Goal: Communication & Community: Answer question/provide support

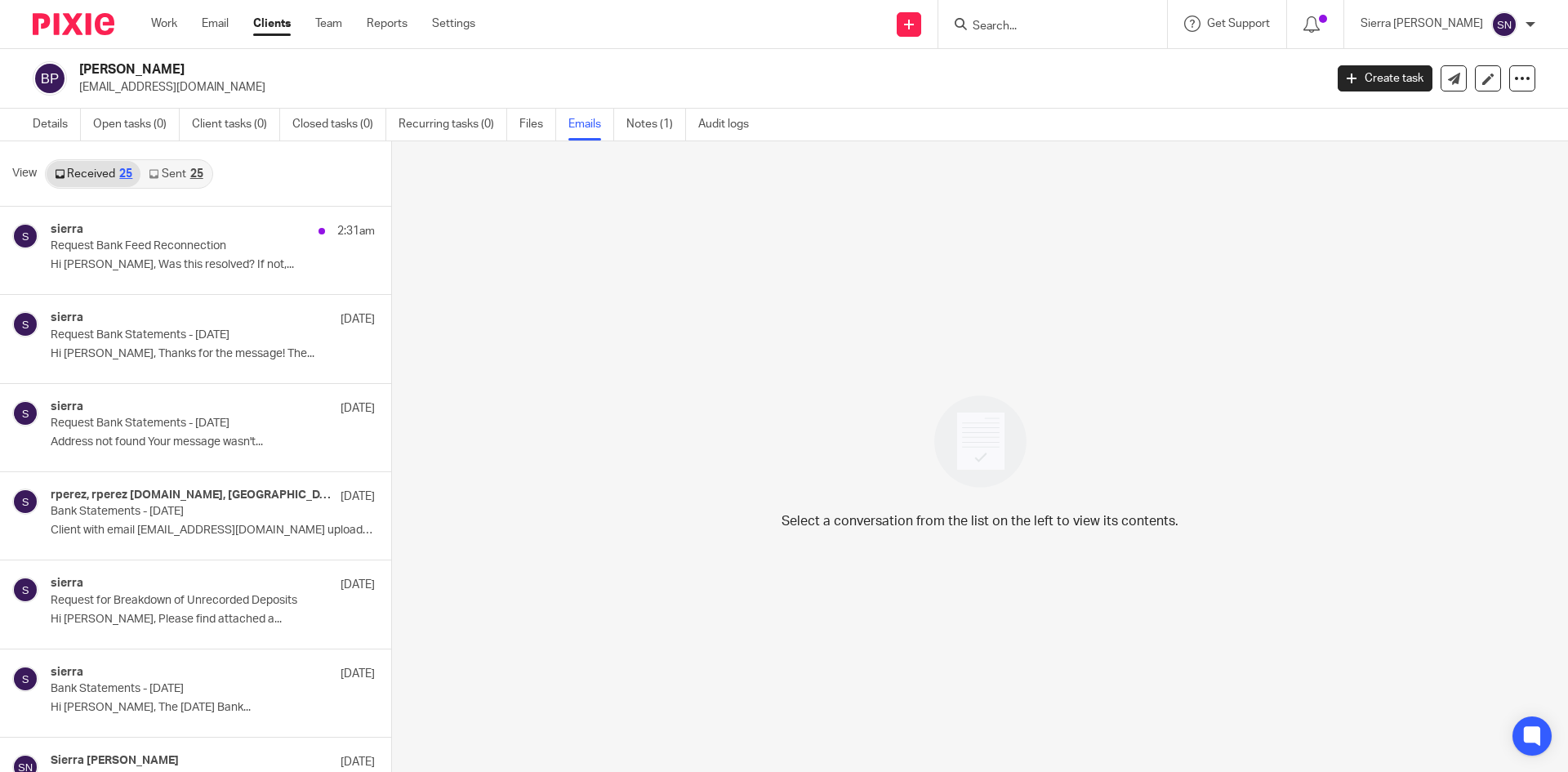
click at [278, 20] on link "Clients" at bounding box center [272, 23] width 37 height 16
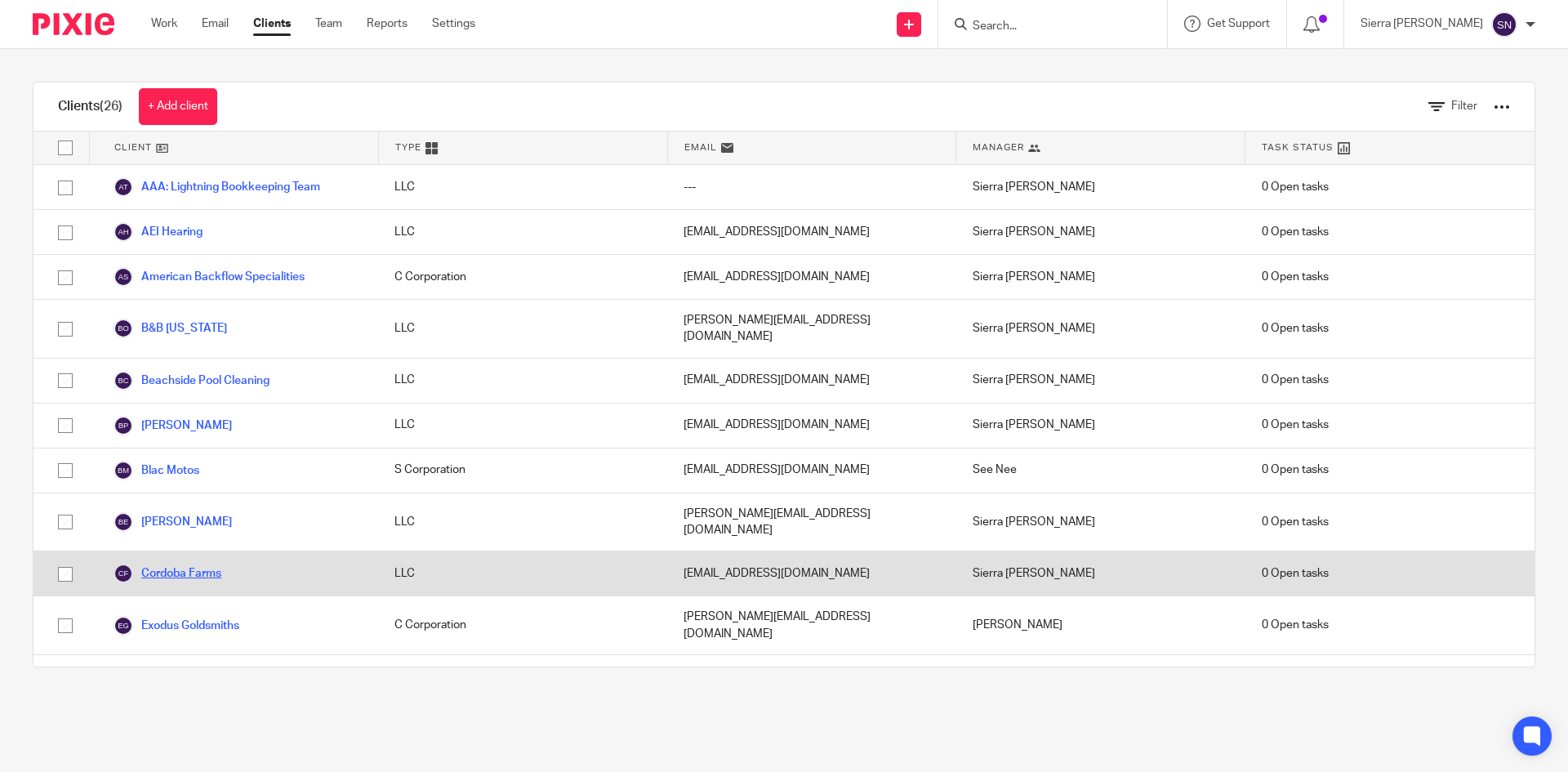
click at [188, 563] on link "Cordoba Farms" at bounding box center [167, 573] width 108 height 19
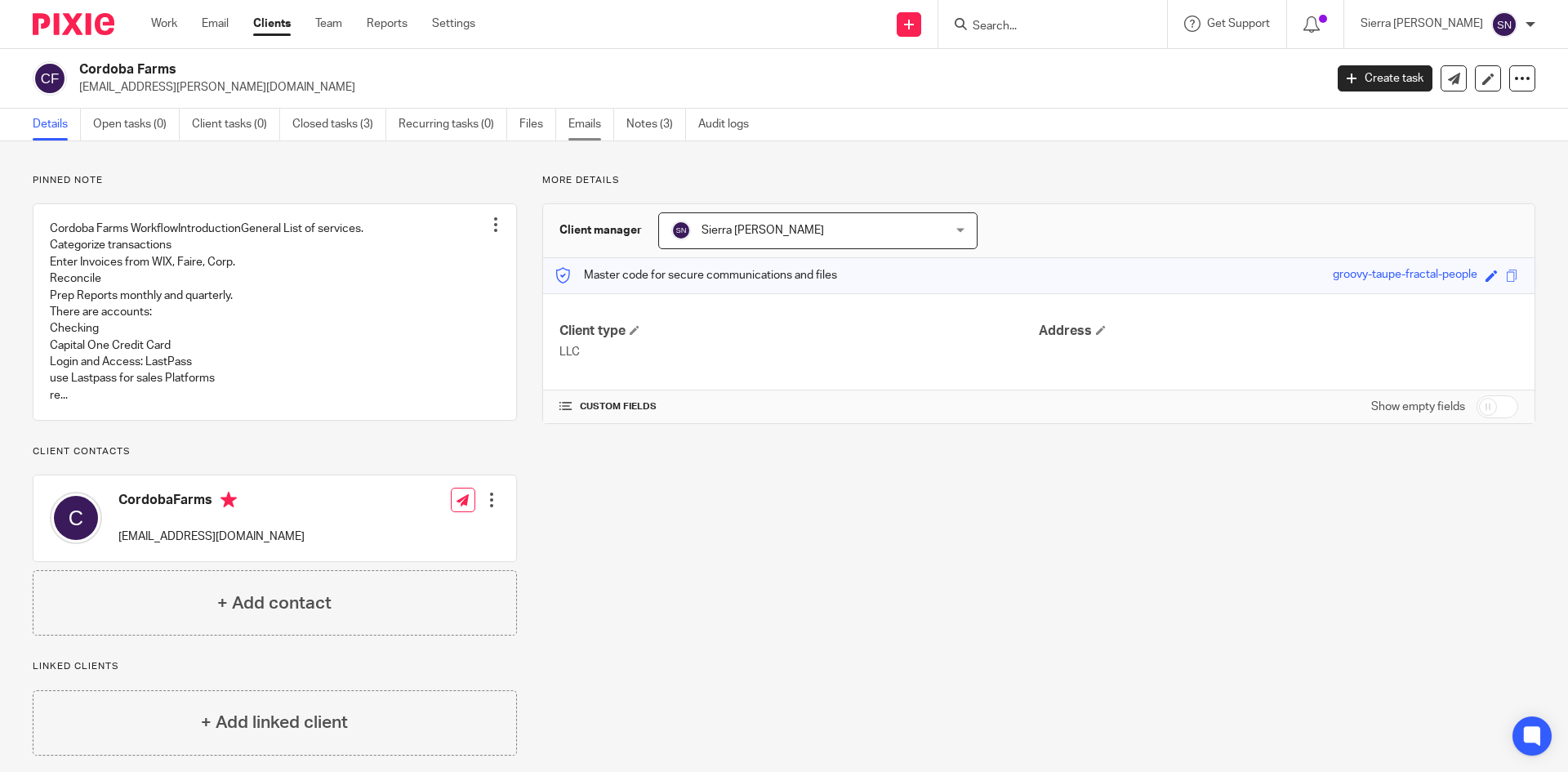
click at [583, 132] on link "Emails" at bounding box center [591, 124] width 46 height 32
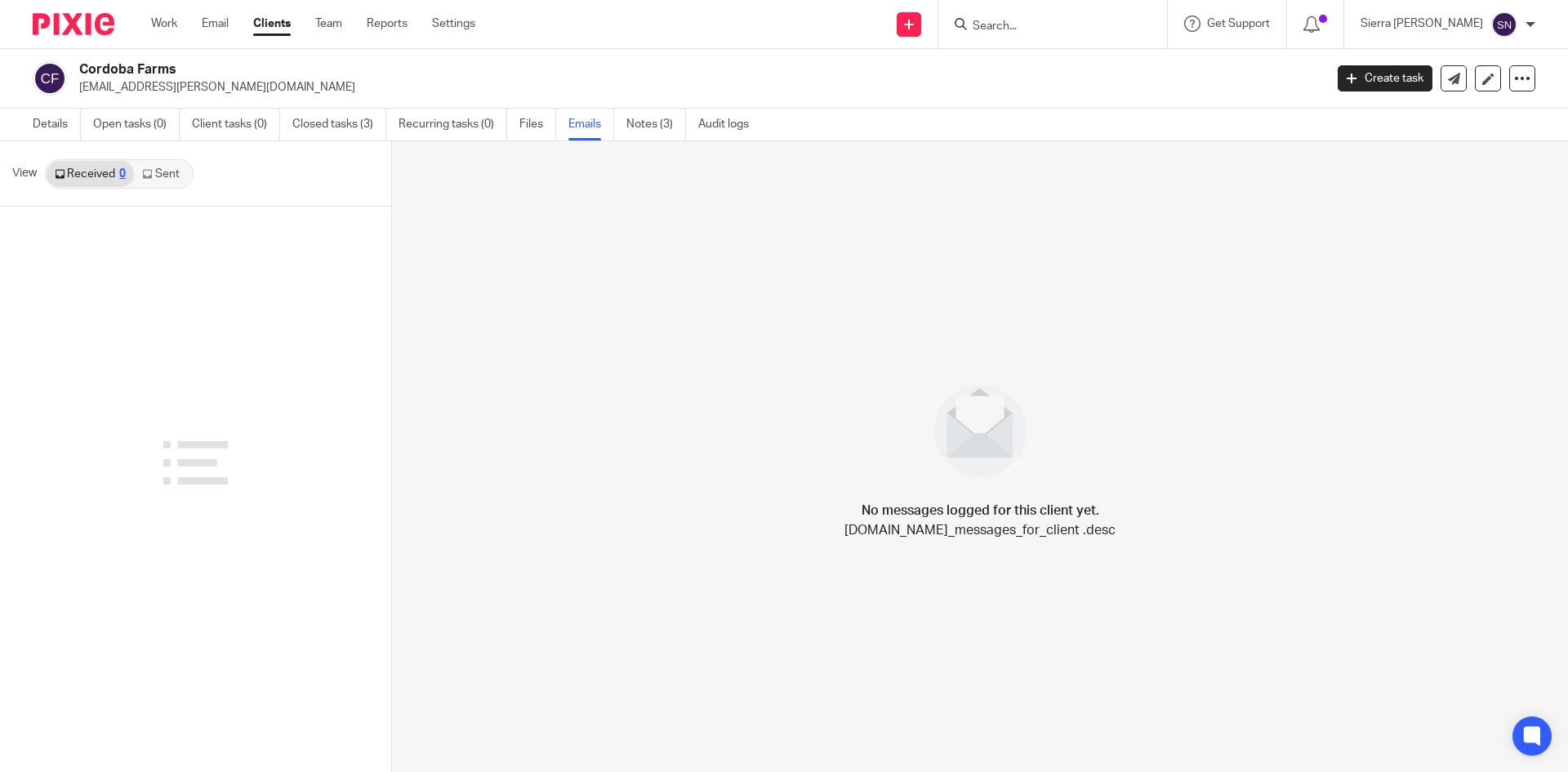
click at [167, 174] on link "Sent" at bounding box center [163, 173] width 57 height 26
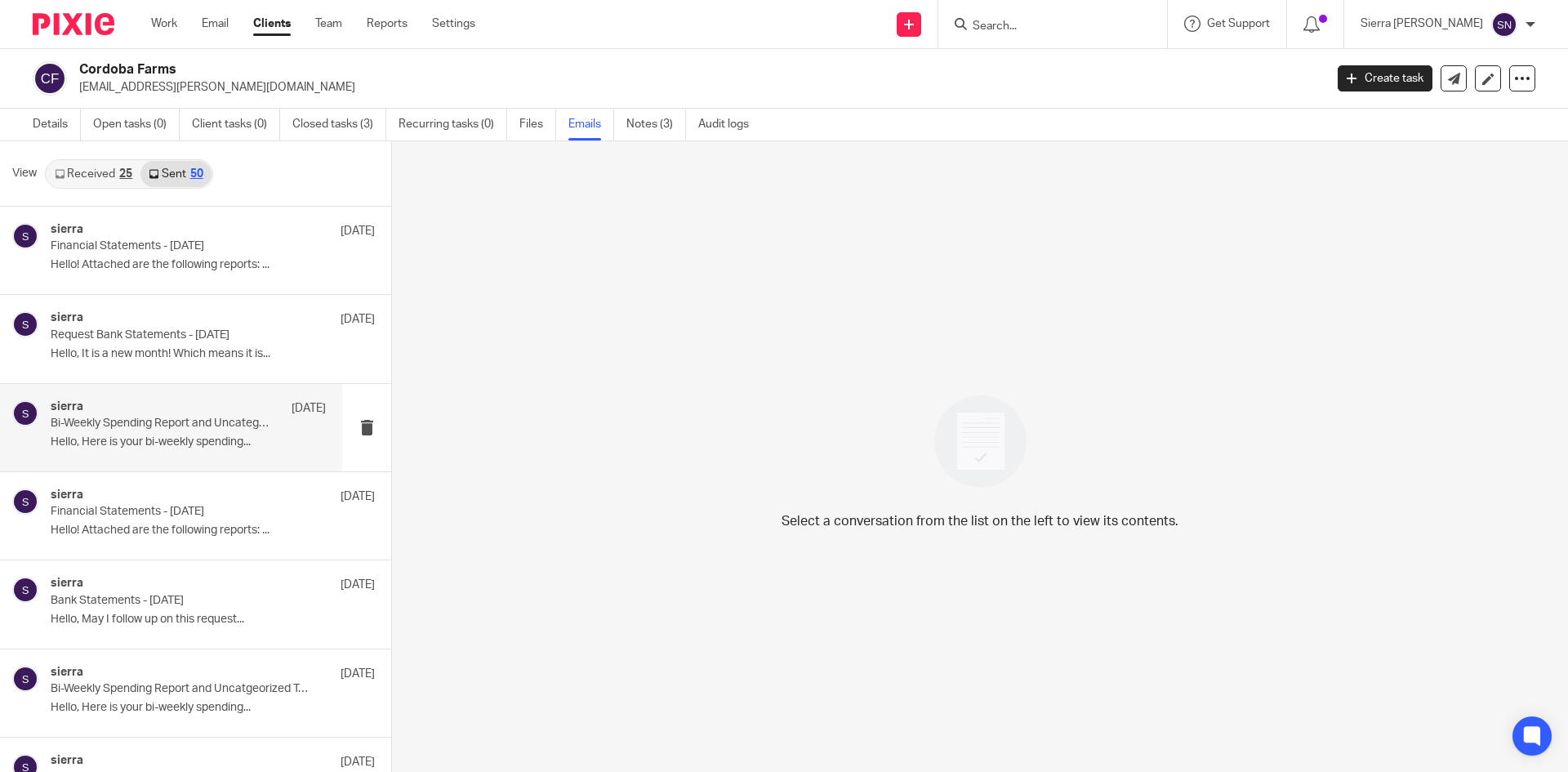
click at [151, 460] on div "sierra Jul 15 Bi-Weekly Spending Report and Uncategorized Transactions (July 1-…" at bounding box center [171, 427] width 342 height 87
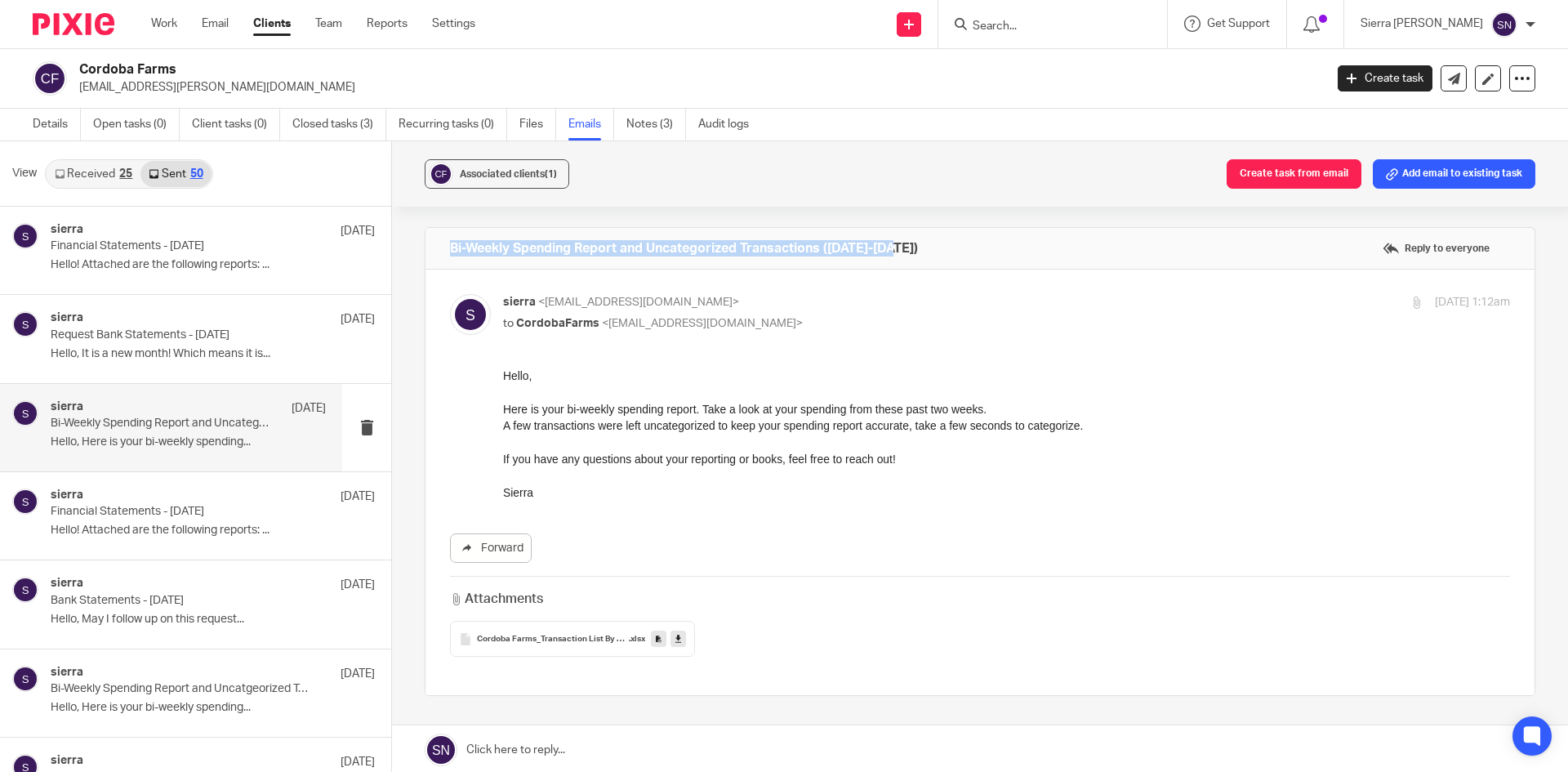
drag, startPoint x: 893, startPoint y: 242, endPoint x: 438, endPoint y: 249, distance: 455.1
click at [438, 249] on div "Bi-Weekly Spending Report and Uncategorized Transactions (July 1-15) Reply to e…" at bounding box center [980, 248] width 1109 height 41
drag, startPoint x: 1003, startPoint y: 741, endPoint x: 573, endPoint y: 485, distance: 500.4
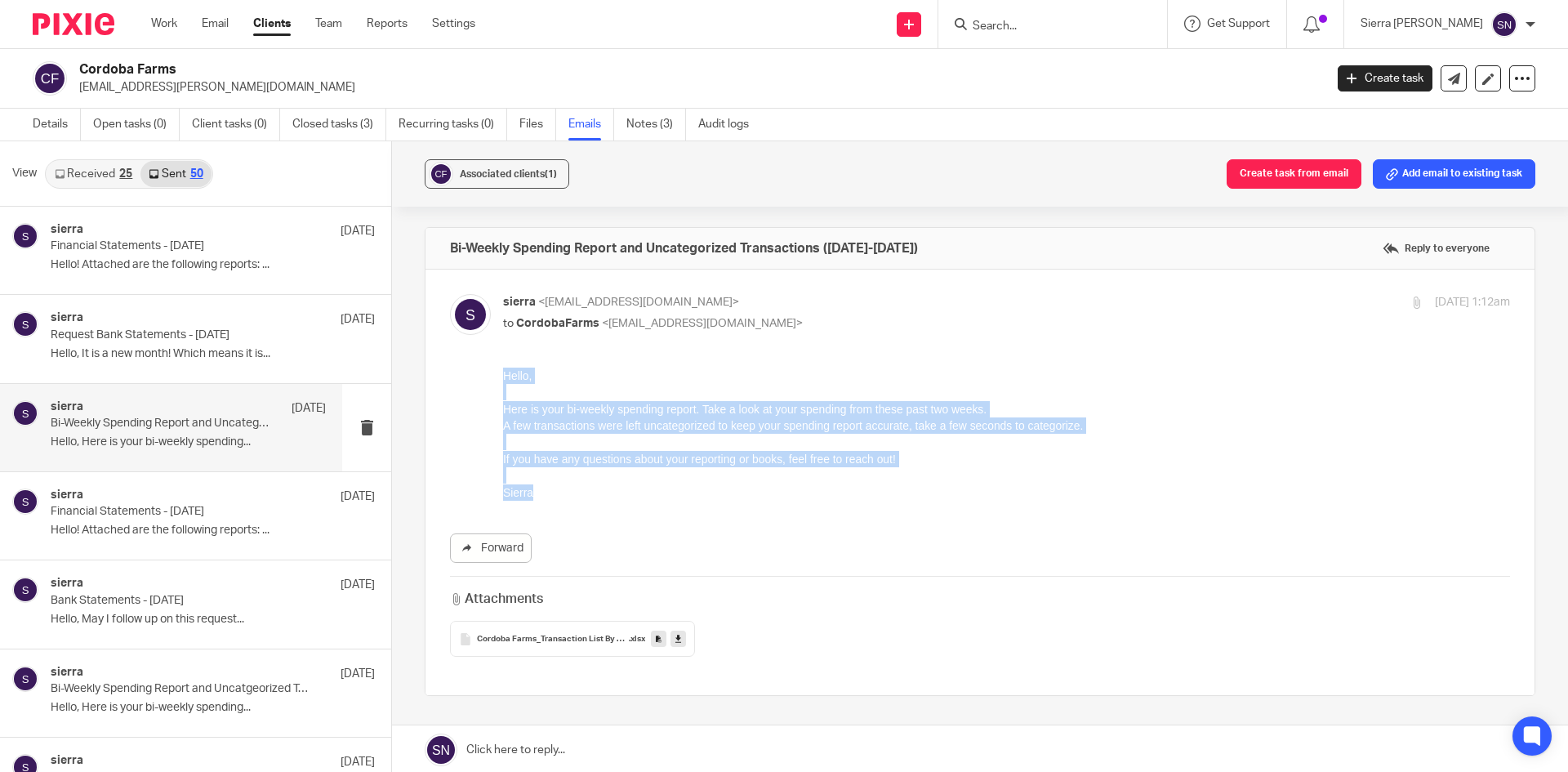
drag, startPoint x: 521, startPoint y: 477, endPoint x: 503, endPoint y: 379, distance: 99.6
click at [503, 379] on div "Hello, Here is your bi-weekly spending report. Take a look at your spending fro…" at bounding box center [1006, 433] width 1006 height 133
copy div "Hello, Here is your bi-weekly spending report. Take a look at your spending fro…"
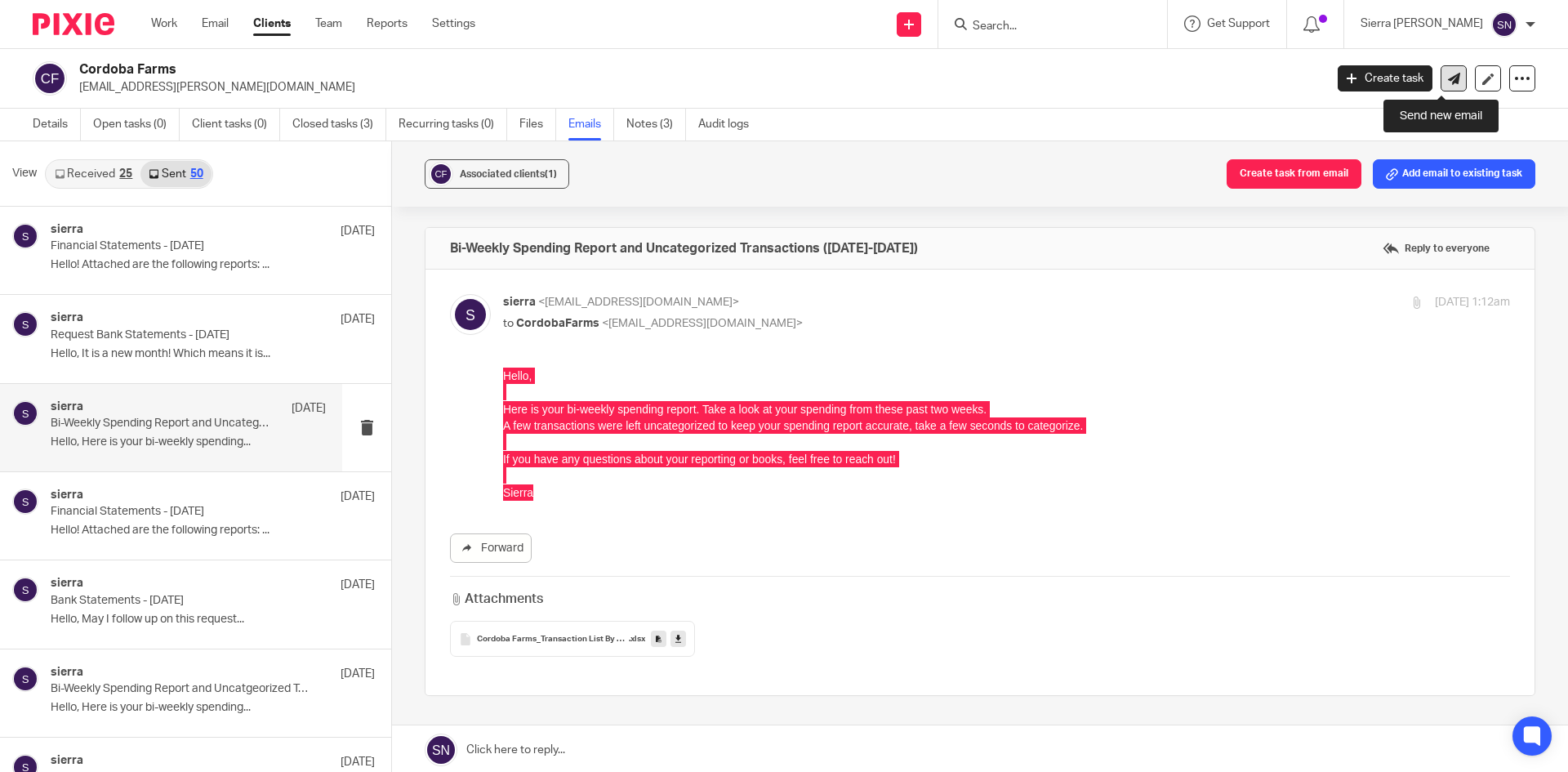
click at [1447, 81] on icon at bounding box center [1453, 78] width 12 height 12
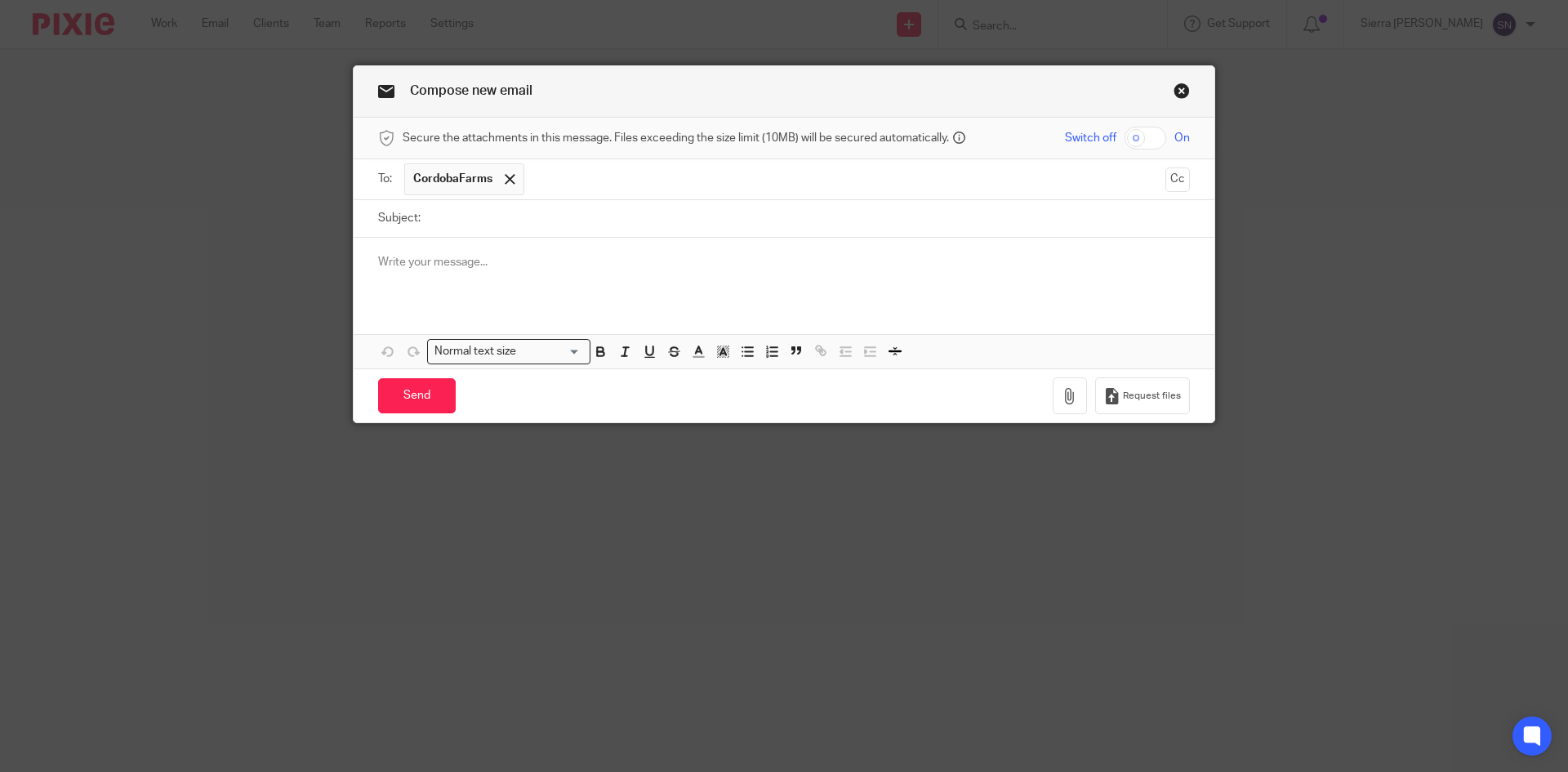
click at [507, 227] on input "Subject:" at bounding box center [808, 218] width 761 height 36
type input "Bi-Weekly Spending Report and Uncategorized Transactions ([DATE]-[DATE])"
click at [401, 254] on p at bounding box center [784, 261] width 811 height 16
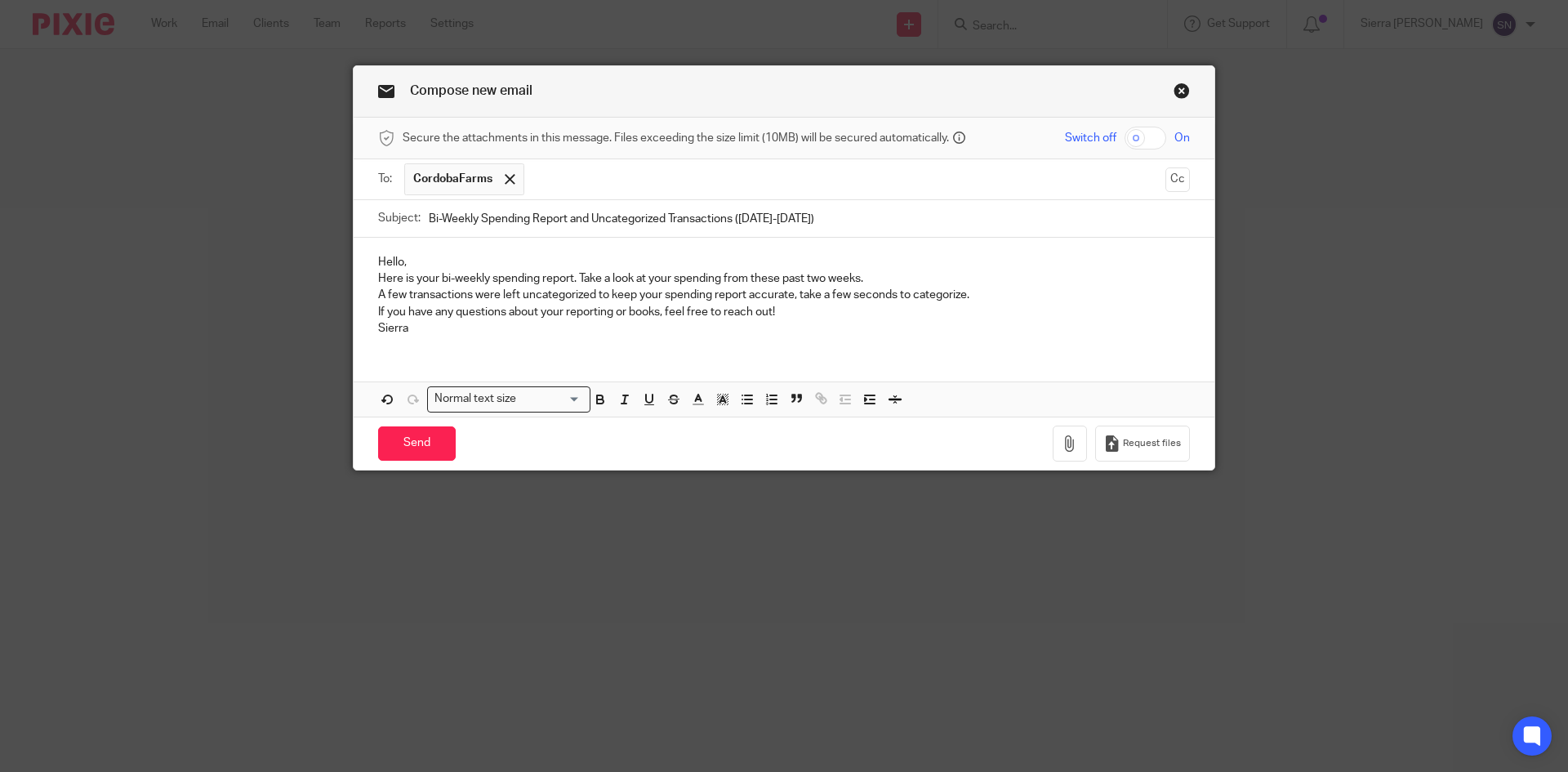
click at [412, 259] on p "Hello," at bounding box center [784, 261] width 811 height 16
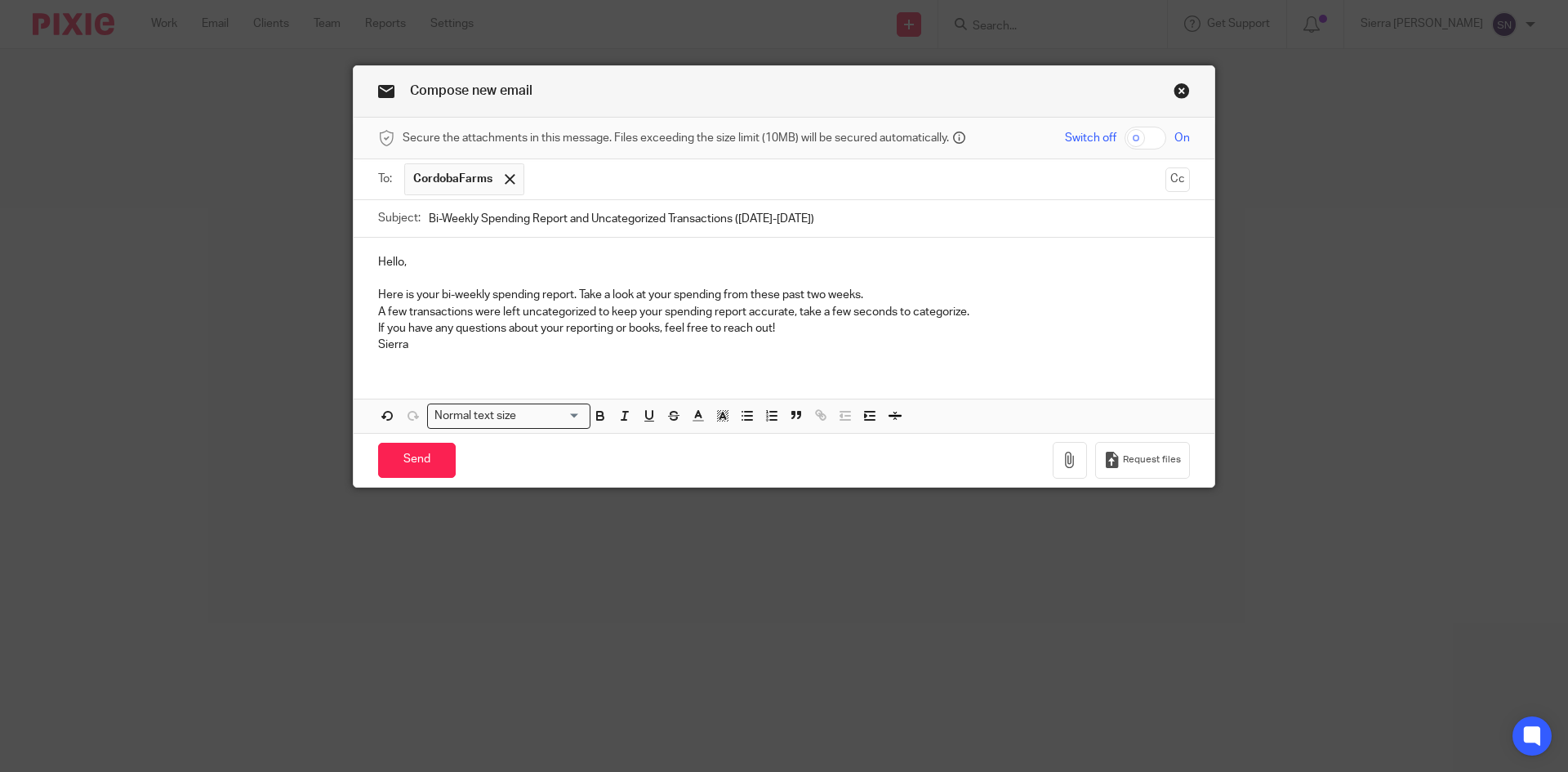
click at [808, 322] on p "If you have any questions about your reporting or books, feel free to reach out!" at bounding box center [784, 328] width 811 height 16
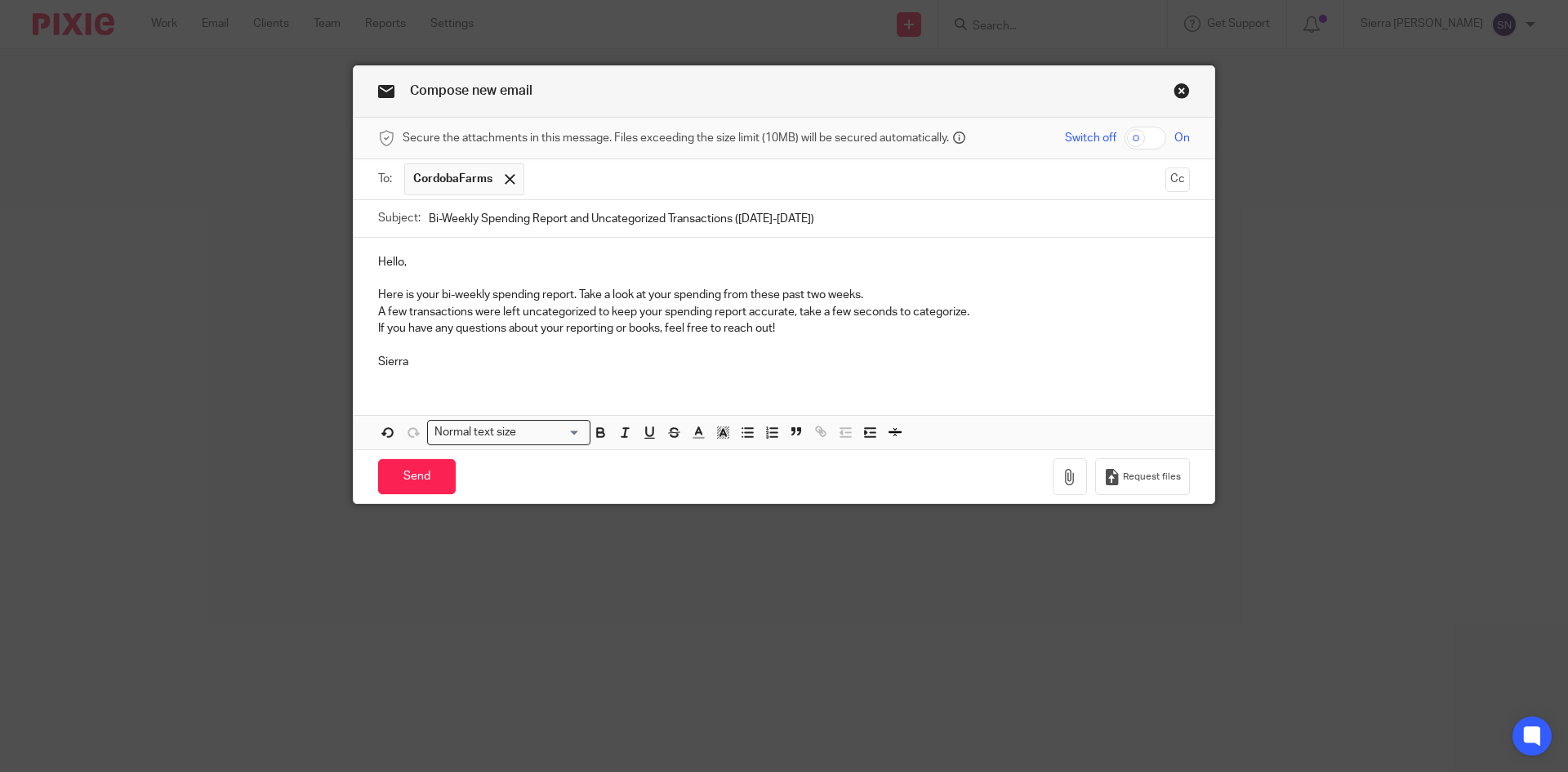
click at [998, 309] on p "A few transactions were left uncategorized to keep your spending report accurat…" at bounding box center [784, 312] width 811 height 16
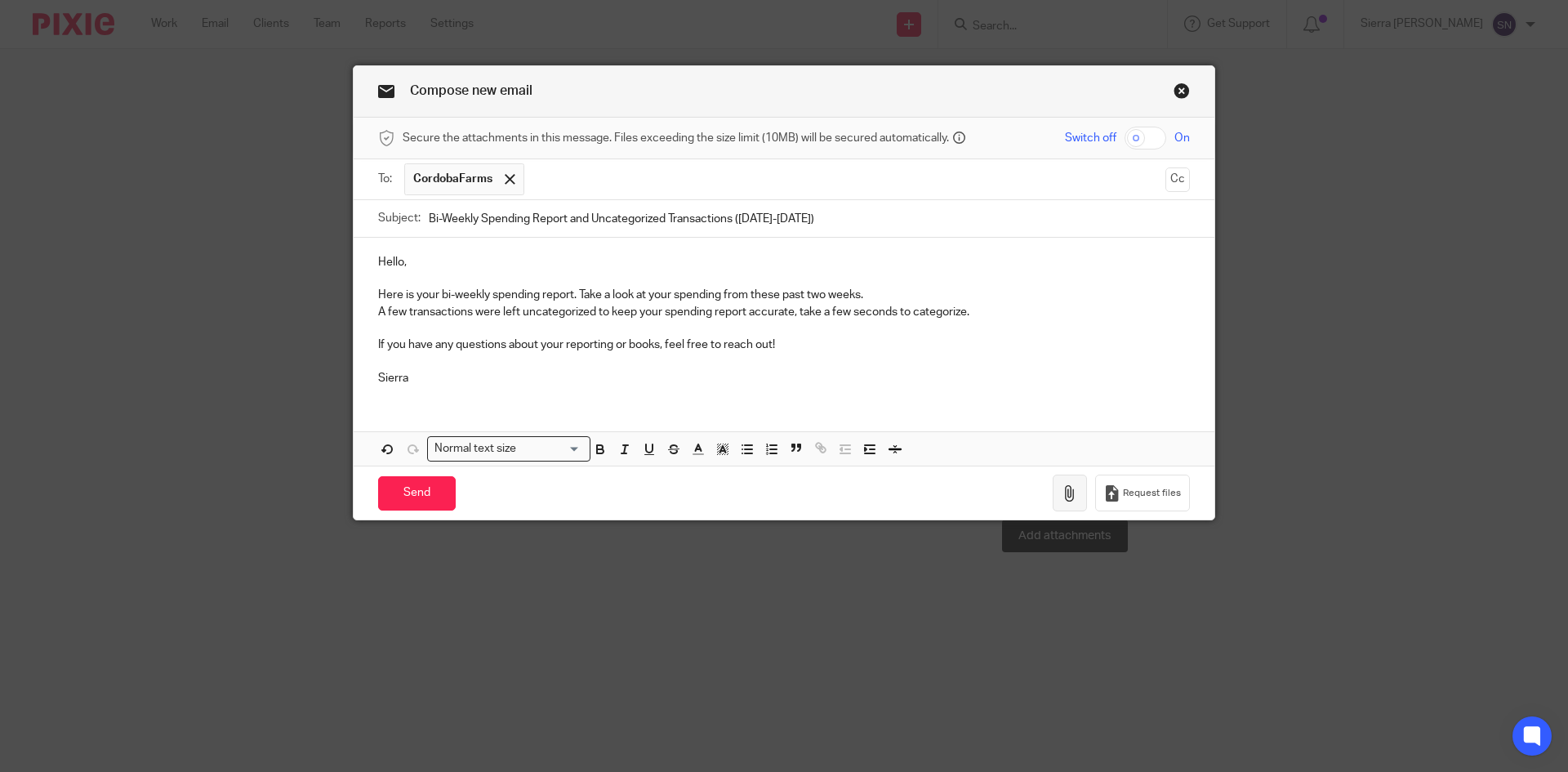
click at [1071, 498] on icon "button" at bounding box center [1070, 493] width 16 height 16
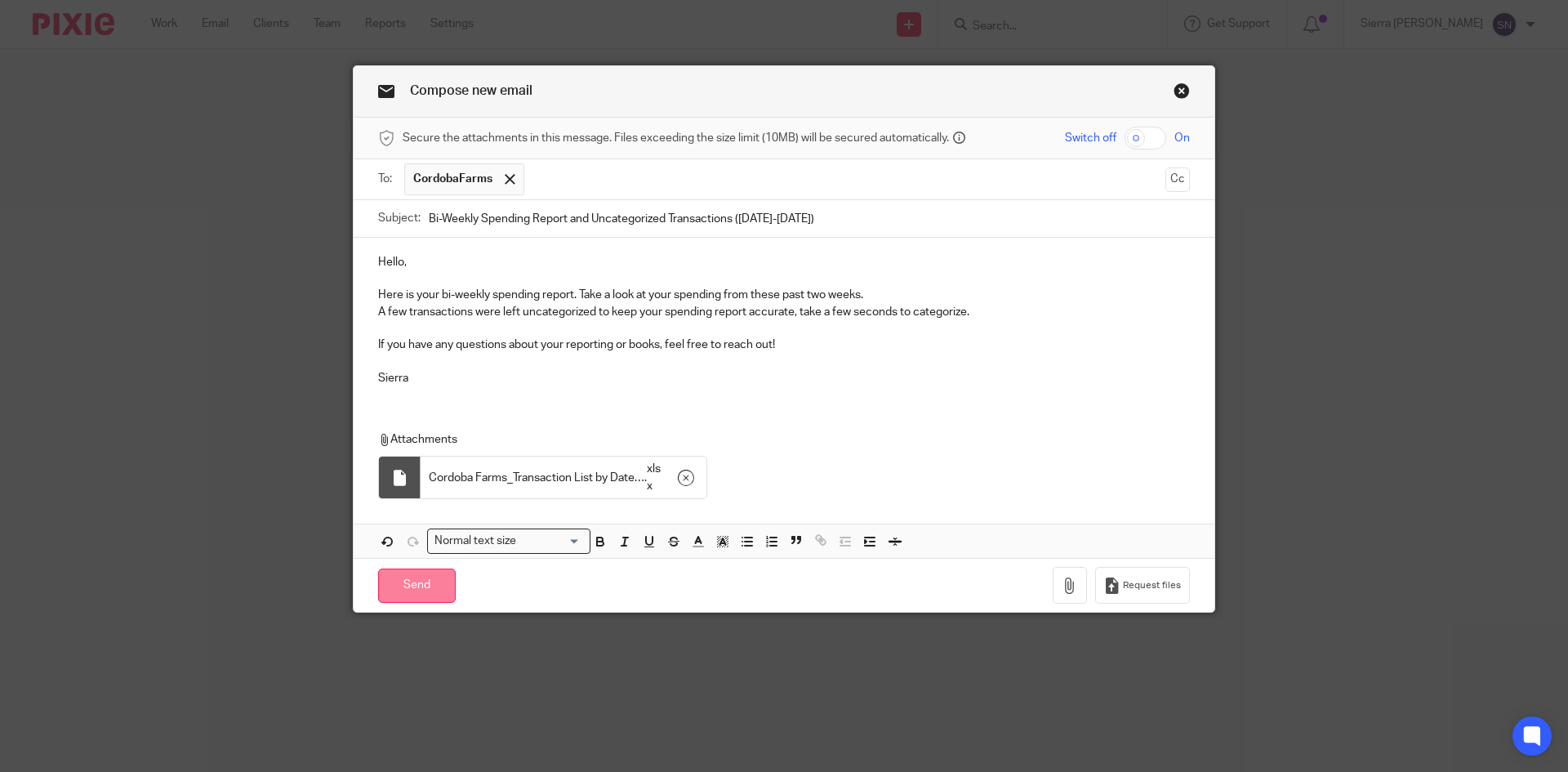
click at [422, 574] on input "Send" at bounding box center [416, 585] width 77 height 35
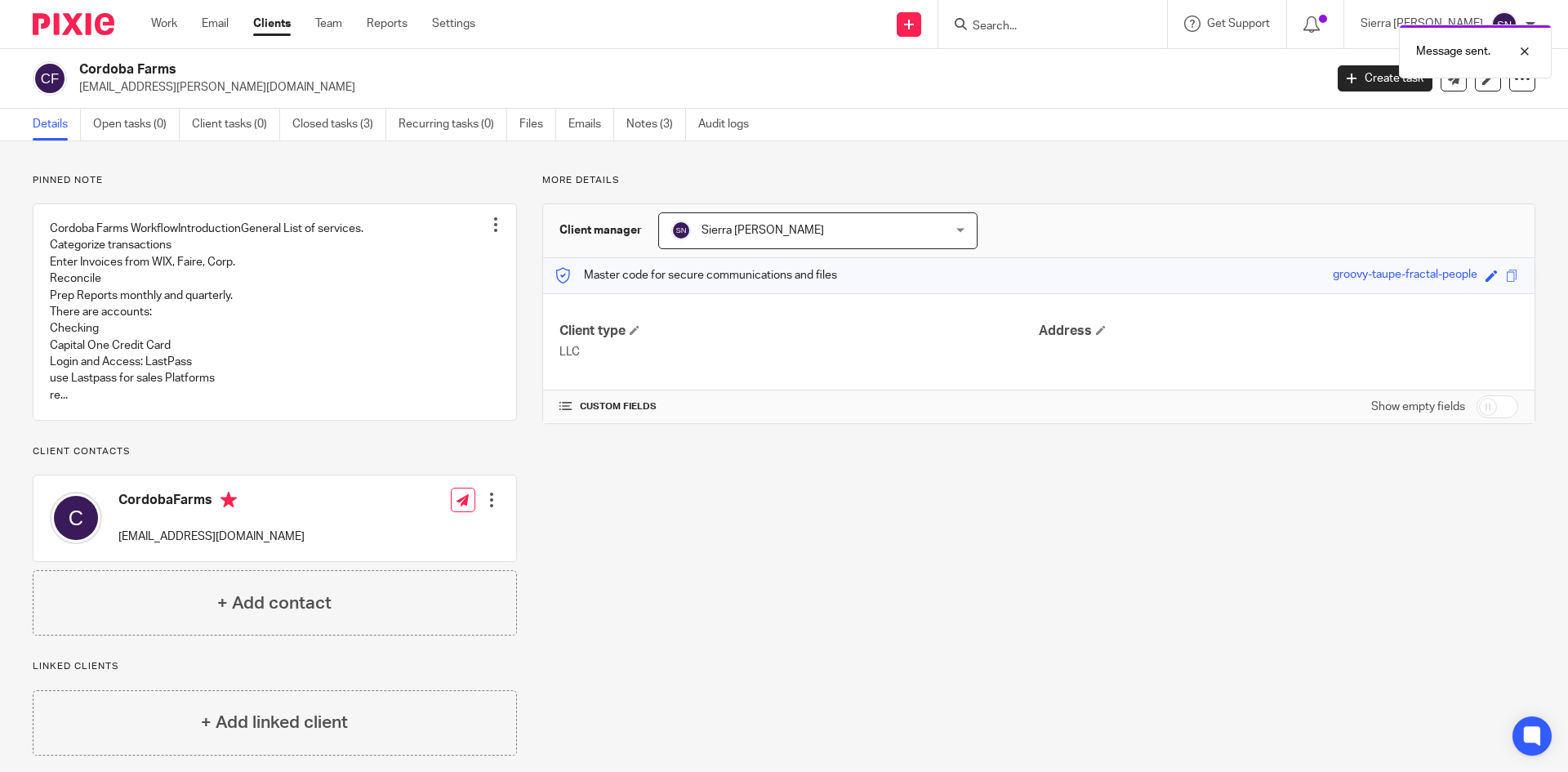
click at [278, 21] on link "Clients" at bounding box center [272, 23] width 37 height 16
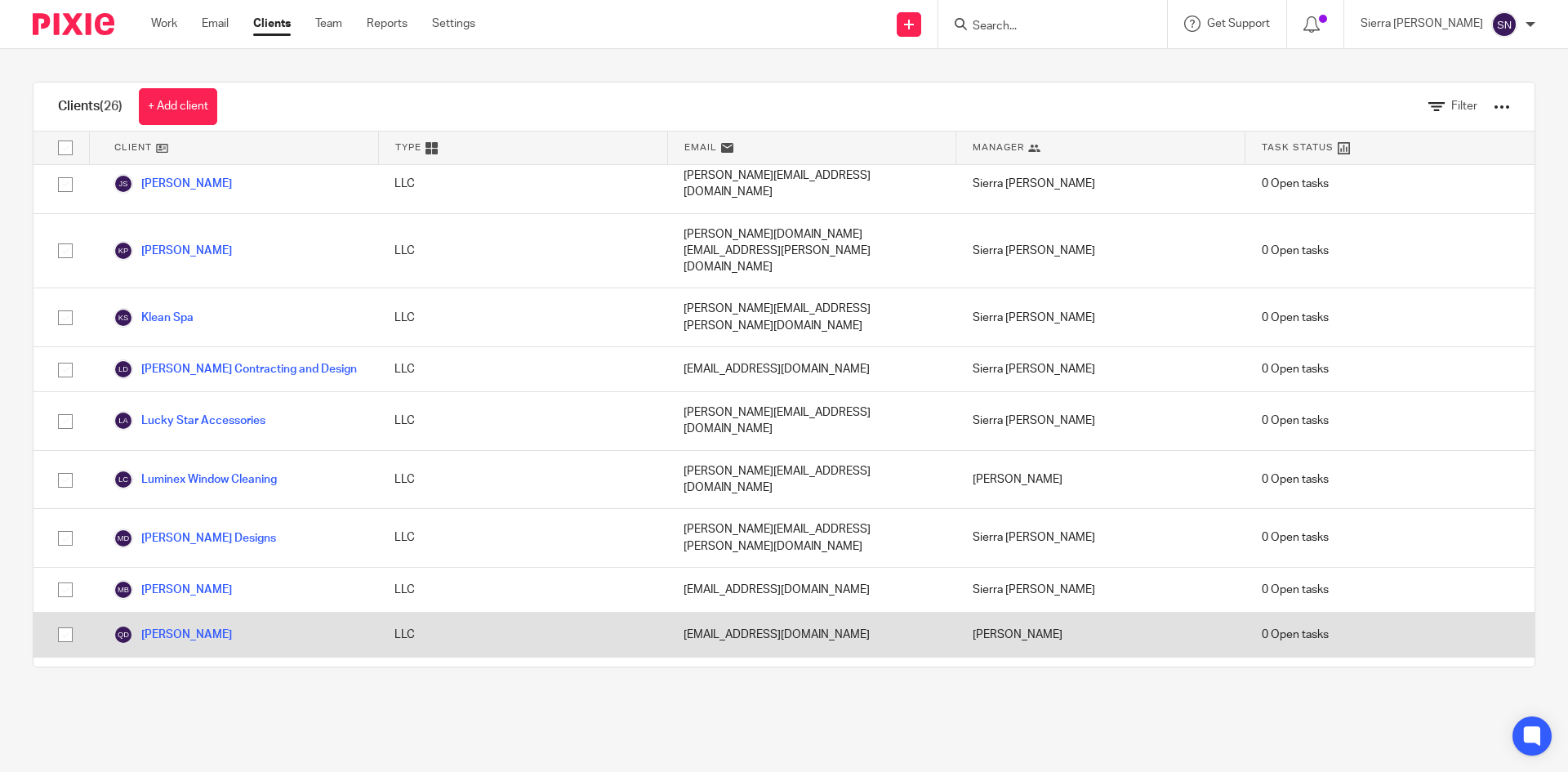
scroll to position [666, 0]
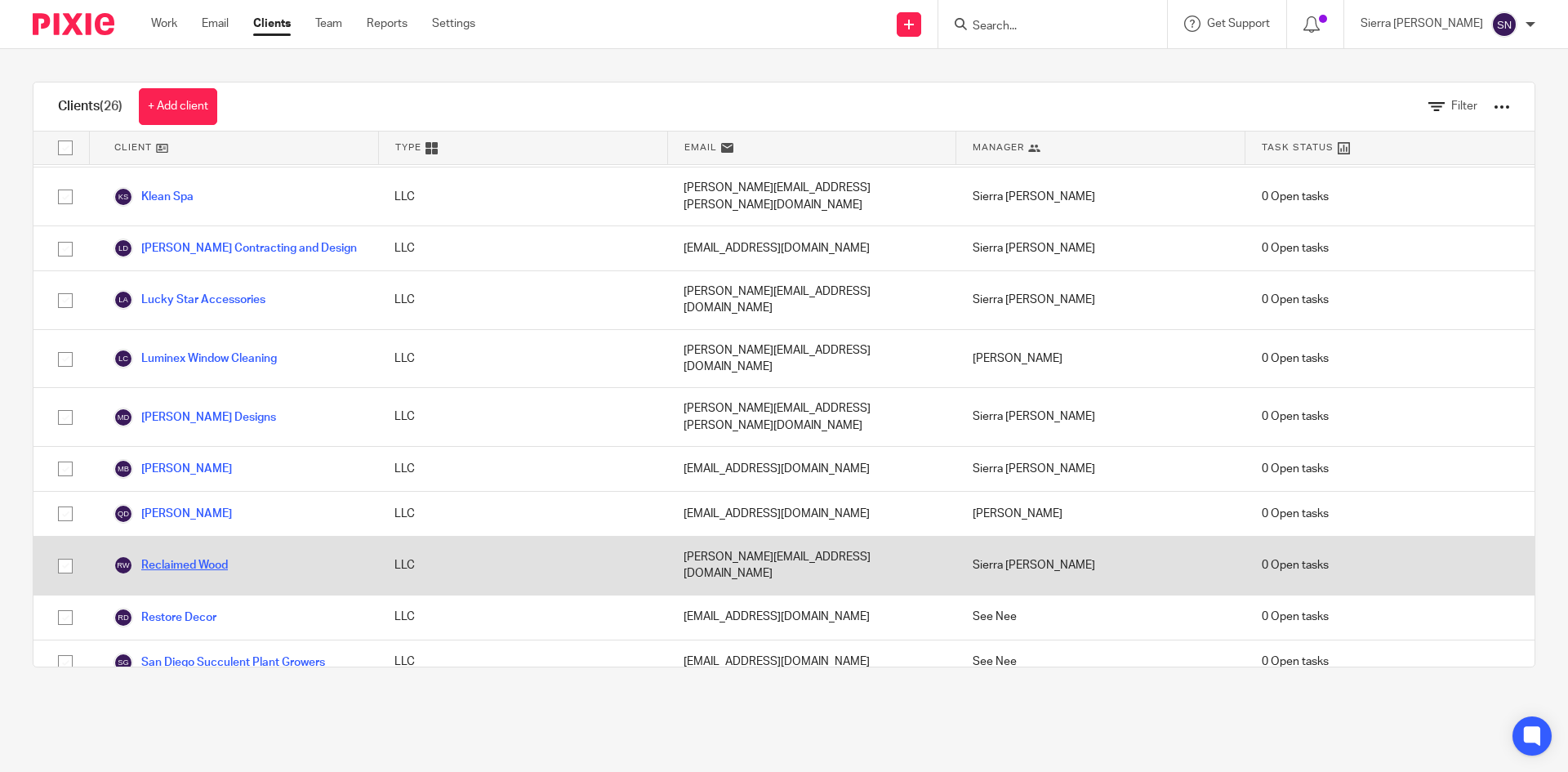
click at [200, 555] on link "Reclaimed Wood" at bounding box center [170, 564] width 114 height 19
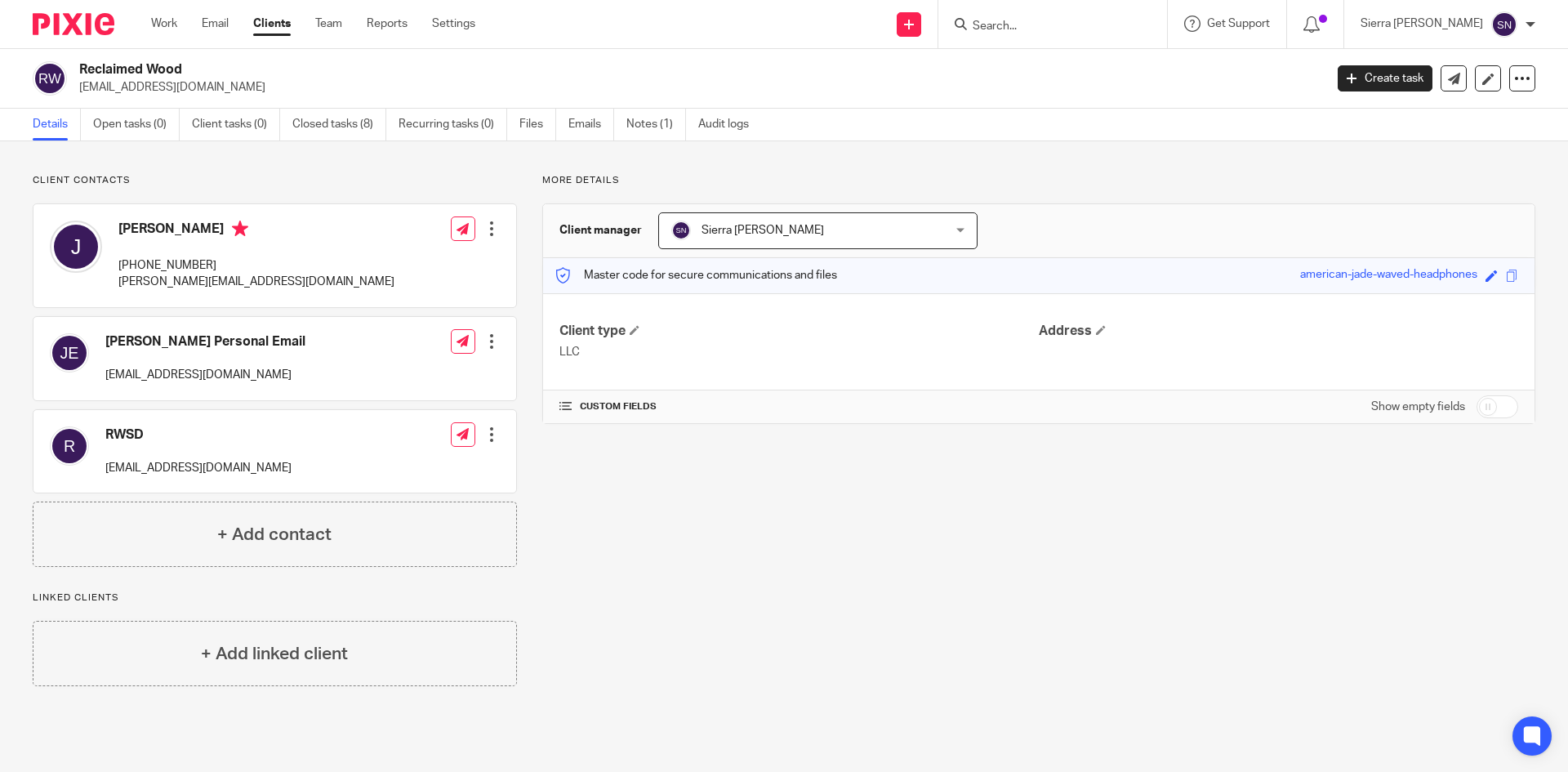
click at [568, 119] on ul "Details Open tasks (0) Client tasks (0) Closed tasks (8) Recurring tasks (0) Fi…" at bounding box center [403, 124] width 740 height 32
click at [599, 121] on link "Emails" at bounding box center [591, 124] width 46 height 32
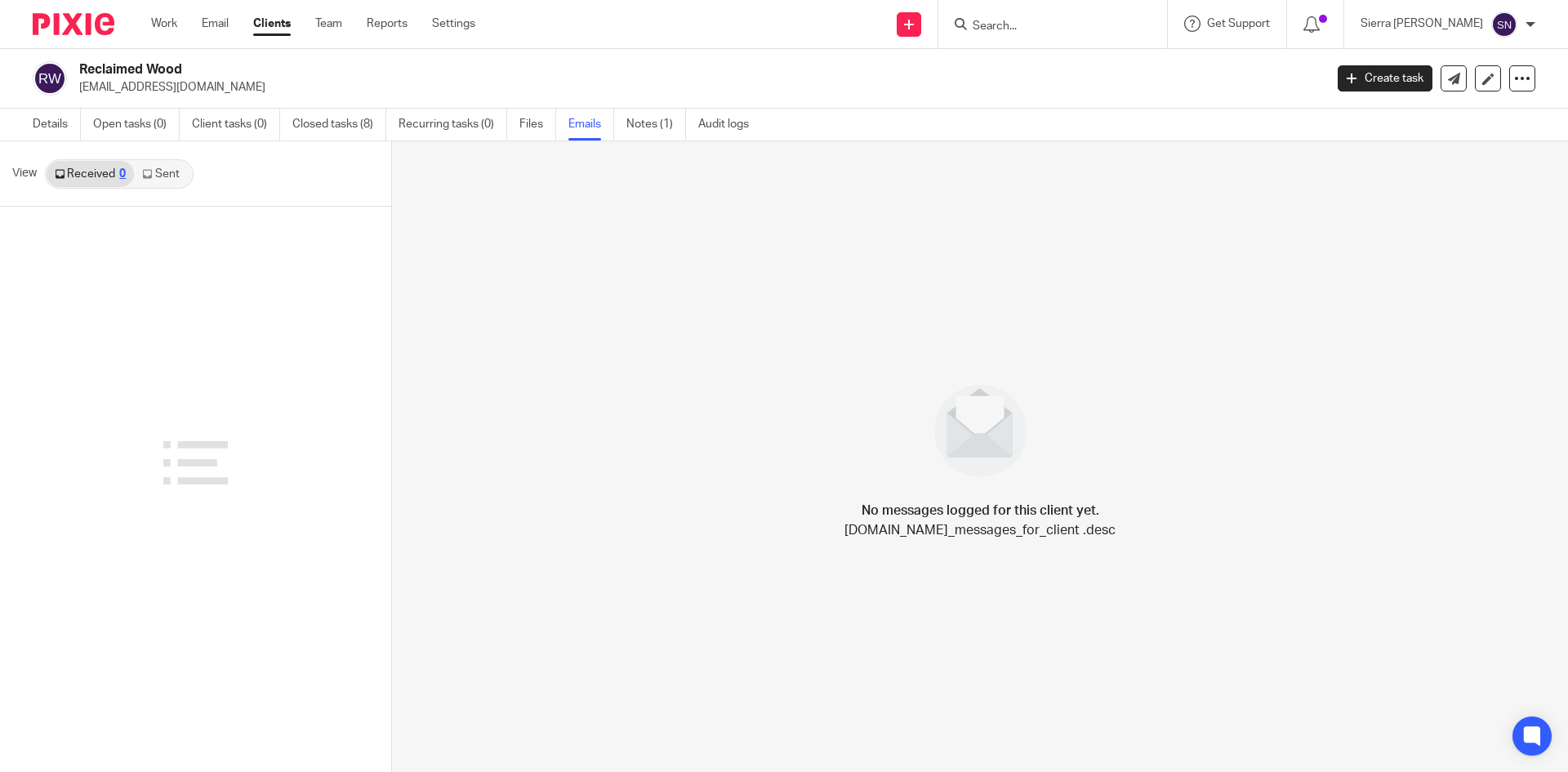
click at [166, 174] on link "Sent" at bounding box center [163, 173] width 57 height 26
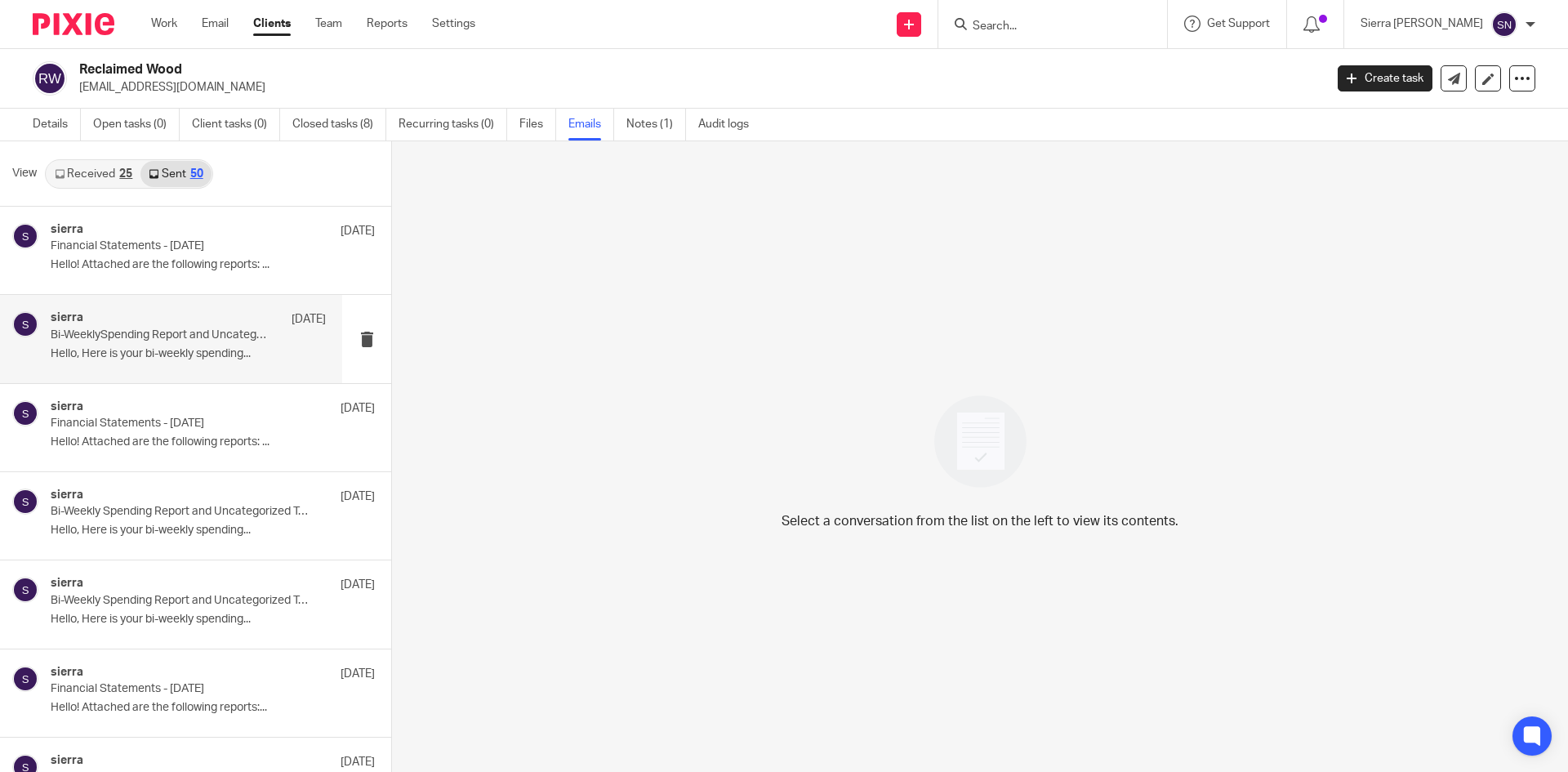
click at [169, 355] on p "Hello, Here is your bi-weekly spending..." at bounding box center [188, 354] width 276 height 14
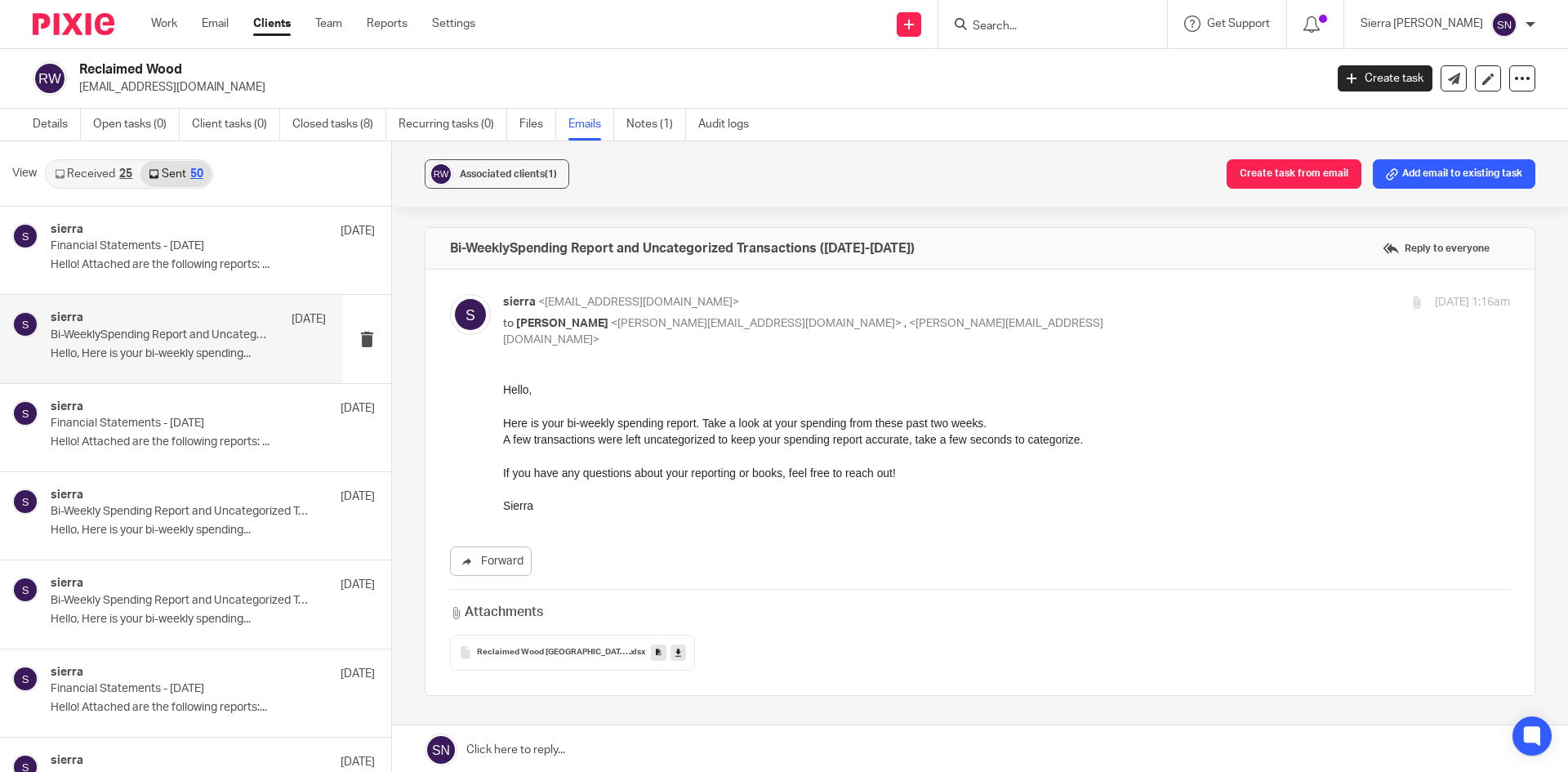
drag, startPoint x: 1002, startPoint y: 753, endPoint x: 541, endPoint y: 495, distance: 528.3
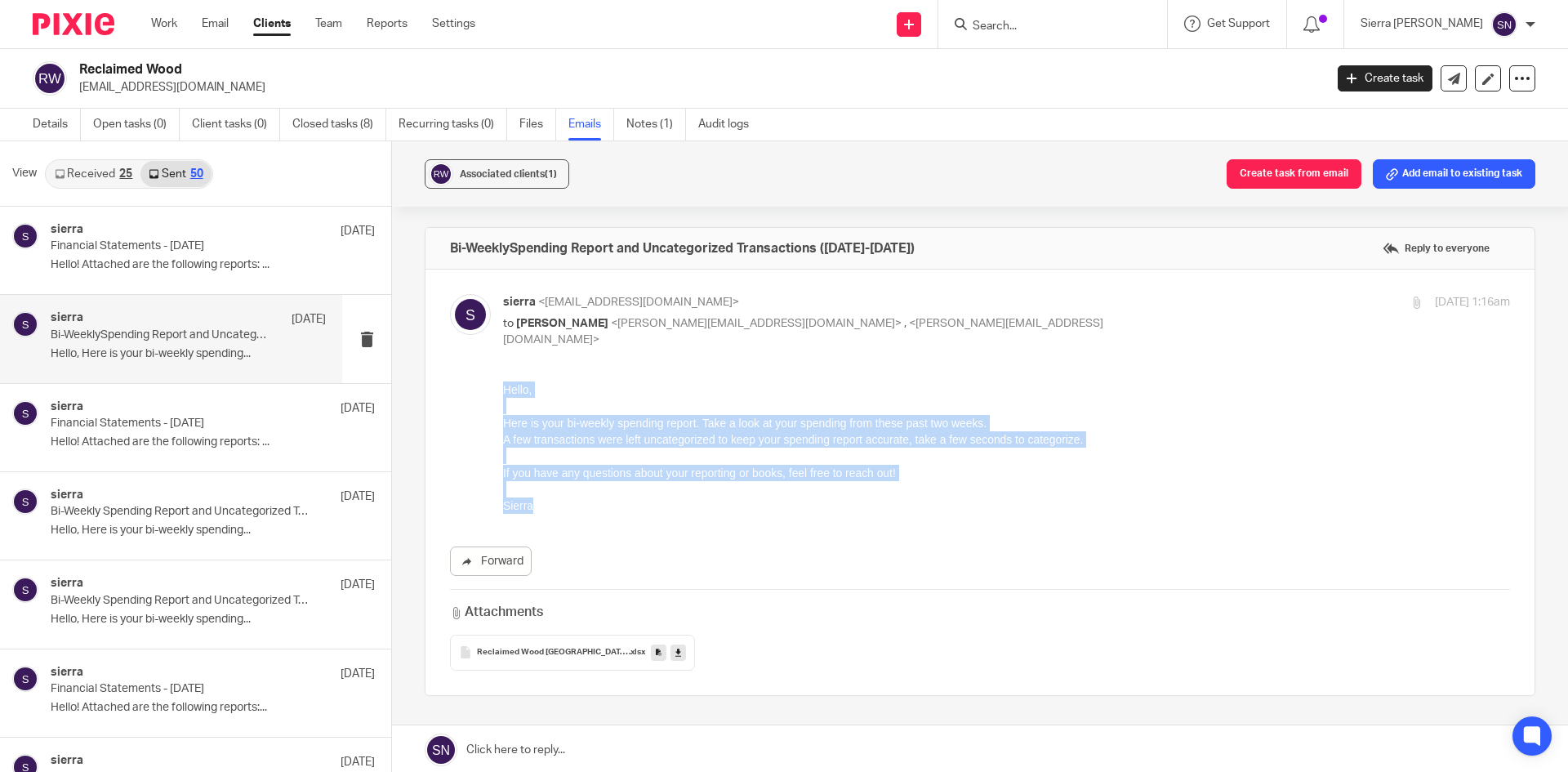
drag, startPoint x: 533, startPoint y: 499, endPoint x: 500, endPoint y: 390, distance: 113.9
click html "Hello, Here is your bi-weekly spending report. Take a look at your spending fro…"
copy div "Hello, Here is your bi-weekly spending report. Take a look at your spending fro…"
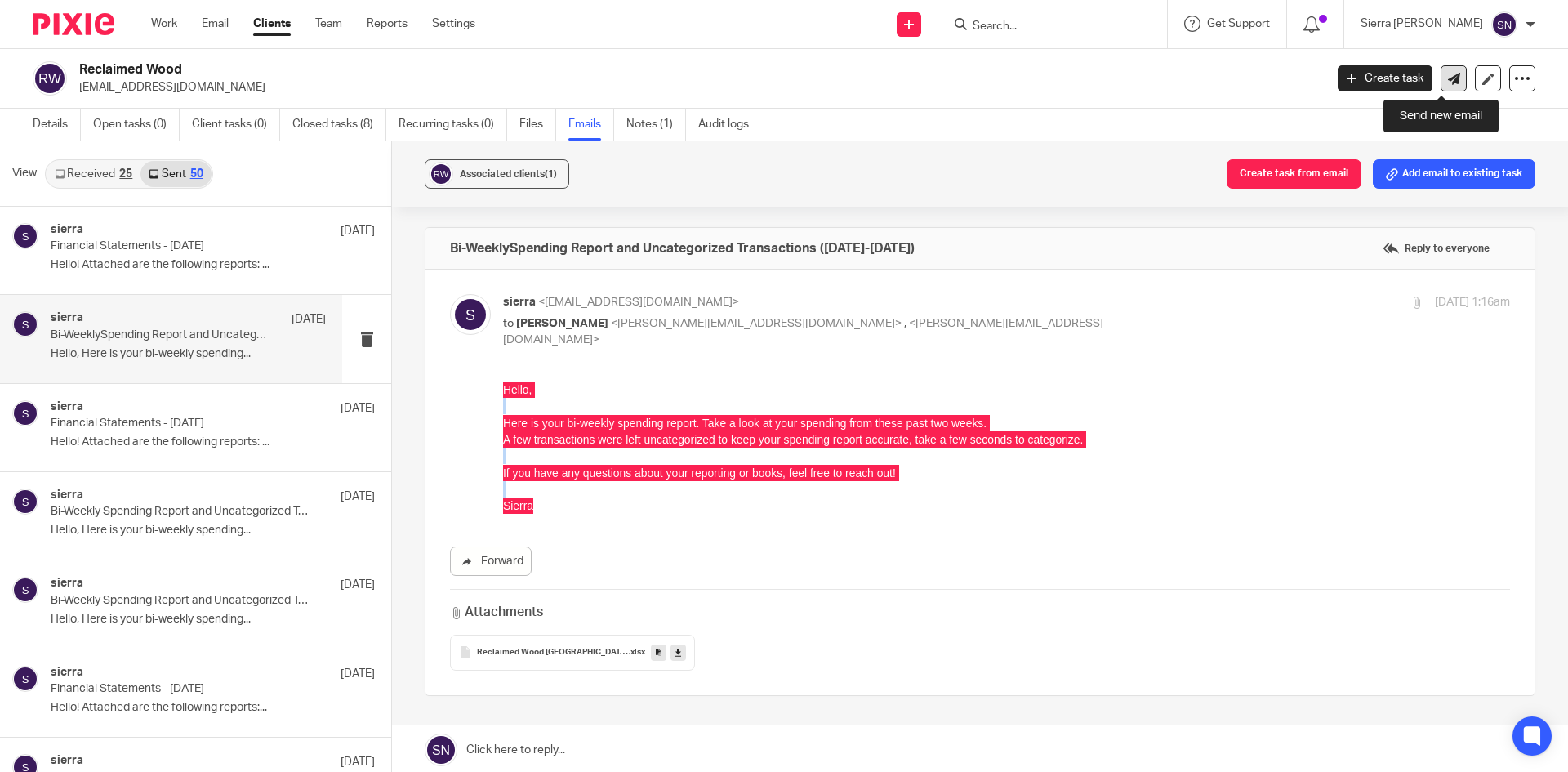
click at [1441, 86] on link at bounding box center [1453, 77] width 26 height 26
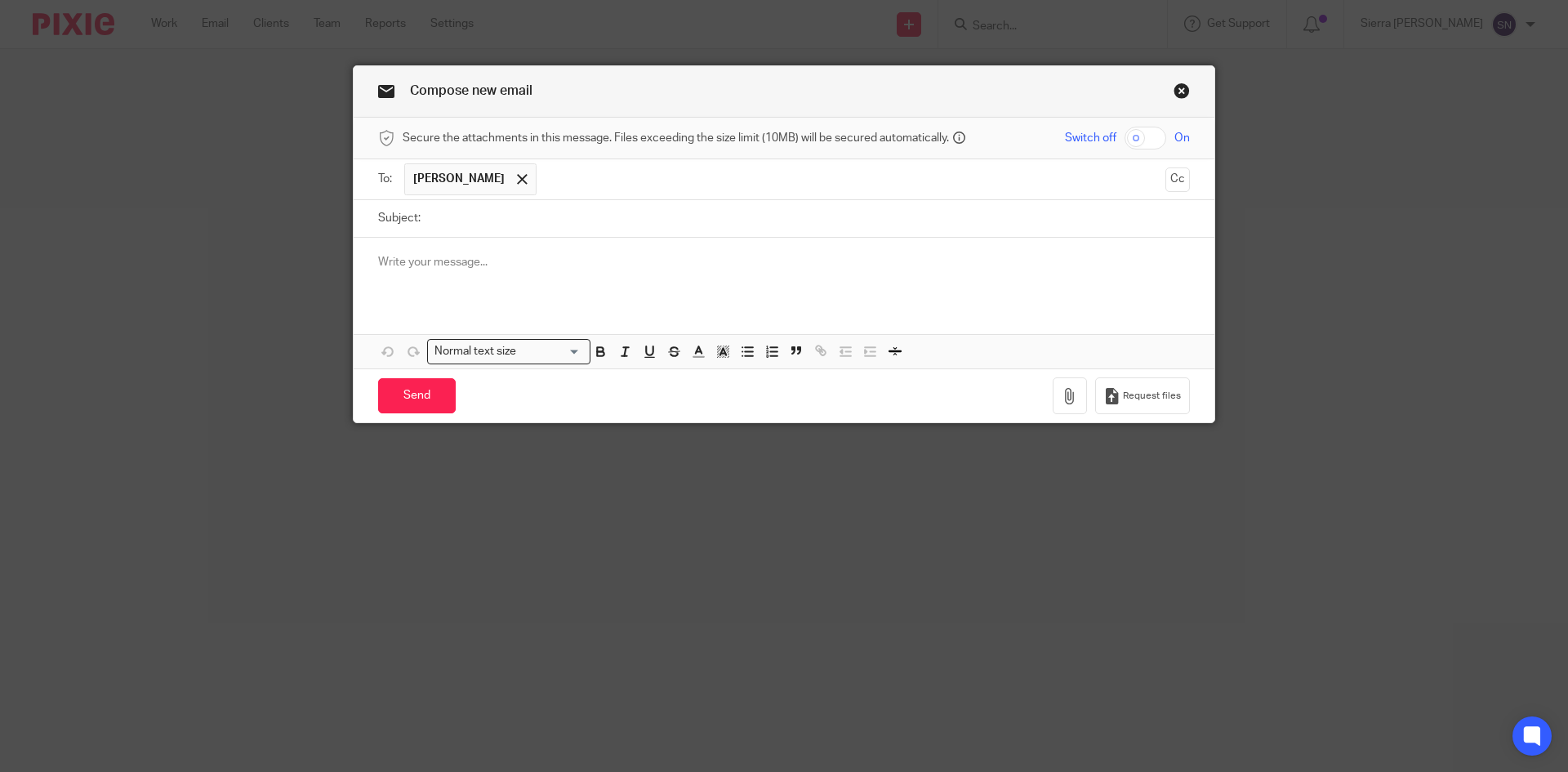
click at [484, 223] on input "Subject:" at bounding box center [808, 218] width 761 height 36
click at [544, 187] on input "text" at bounding box center [850, 179] width 613 height 32
type input "a"
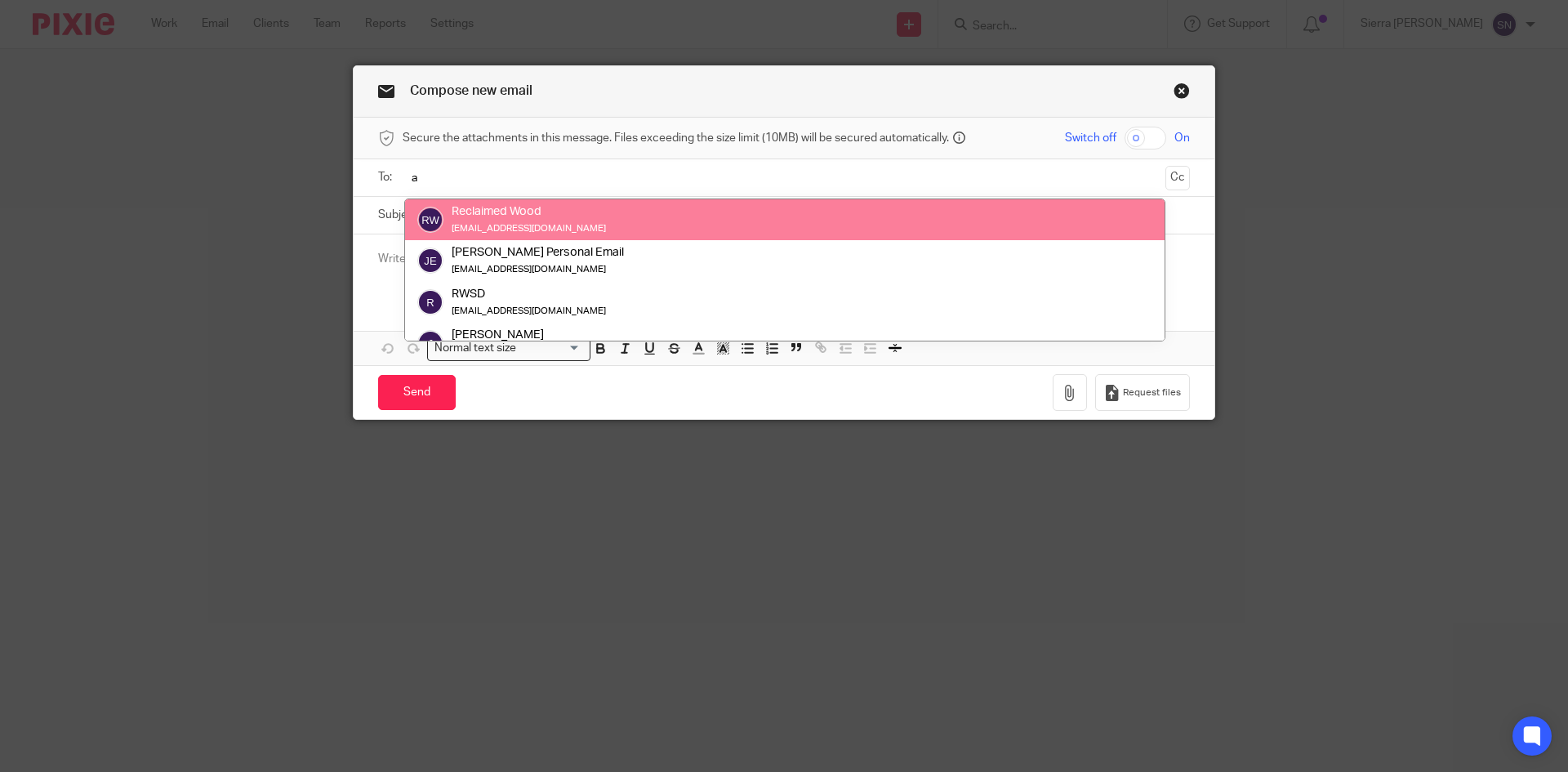
type input "a"
click at [1179, 94] on link "Close this dialog window" at bounding box center [1181, 93] width 16 height 22
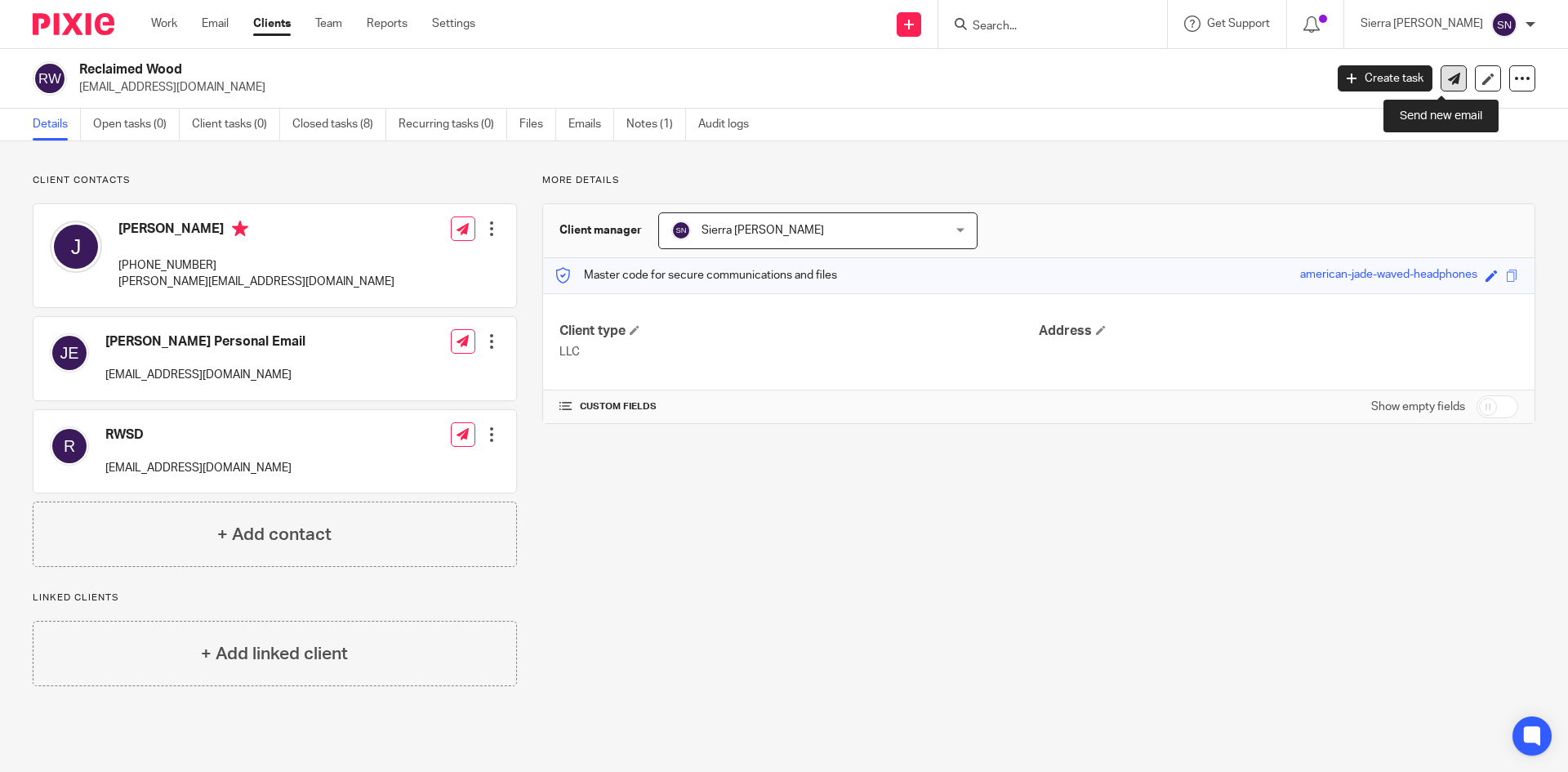
click at [1447, 76] on icon at bounding box center [1453, 78] width 12 height 12
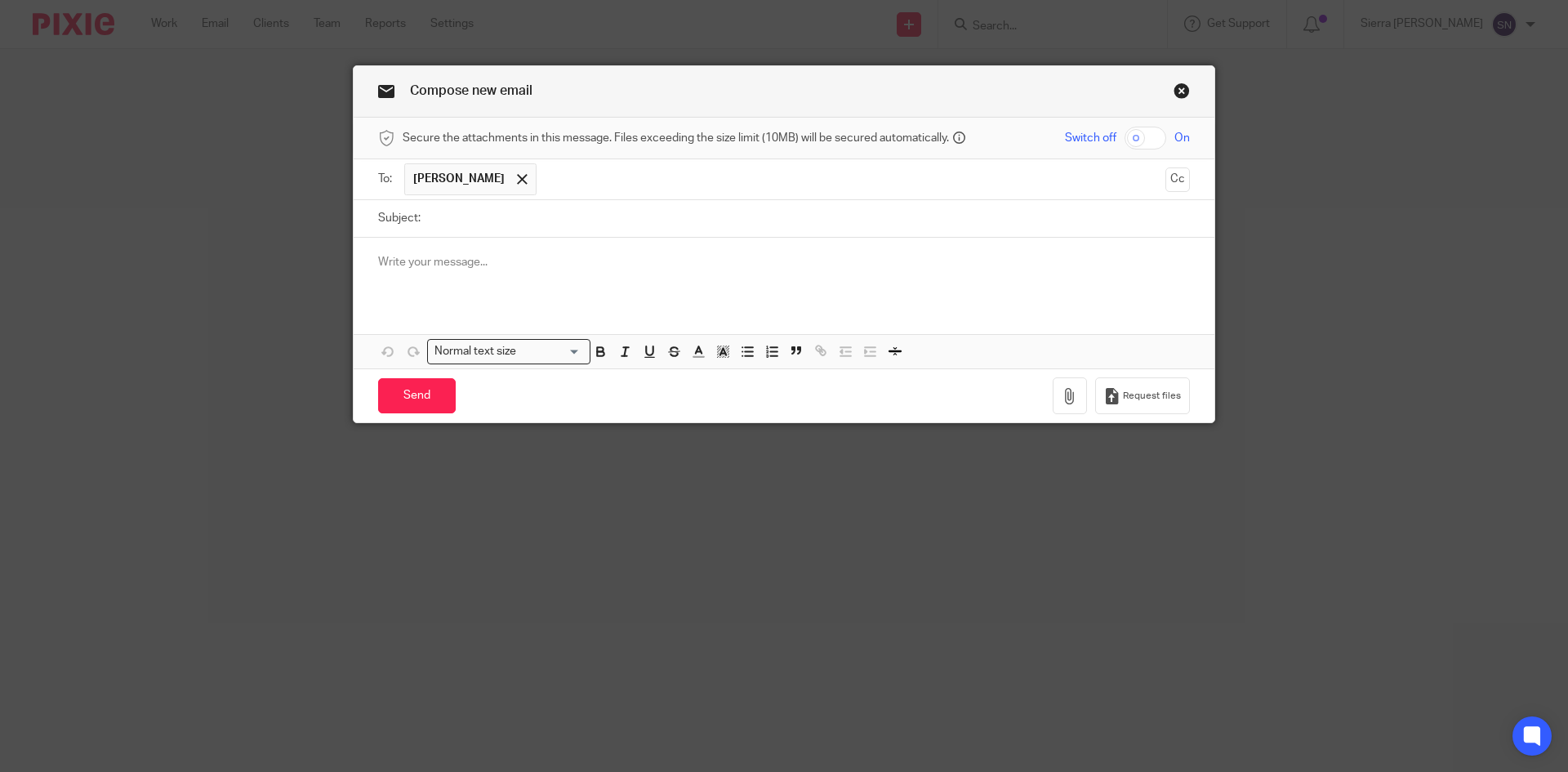
click at [560, 186] on input "text" at bounding box center [850, 179] width 613 height 32
type input "[PERSON_NAME][EMAIL_ADDRESS][DOMAIN_NAME]"
click at [520, 215] on input "Subject:" at bounding box center [808, 218] width 761 height 36
click at [506, 268] on p at bounding box center [784, 261] width 811 height 16
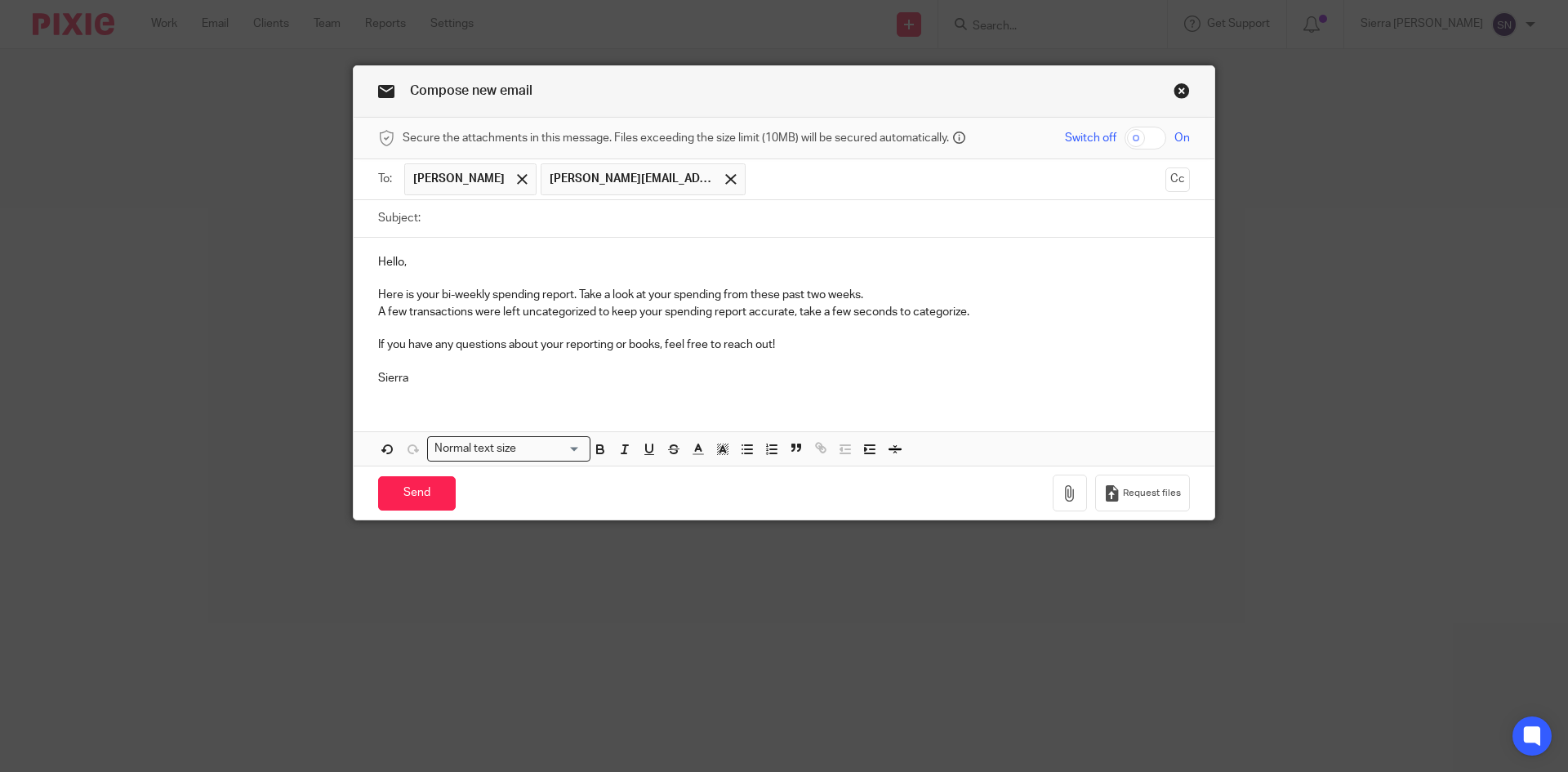
click at [461, 212] on input "Subject:" at bounding box center [808, 218] width 761 height 36
type input "Bi-Weekly Spending Report and Uncategorized Transactions ([DATE]-[DATE])"
click at [1064, 491] on icon "button" at bounding box center [1070, 493] width 16 height 16
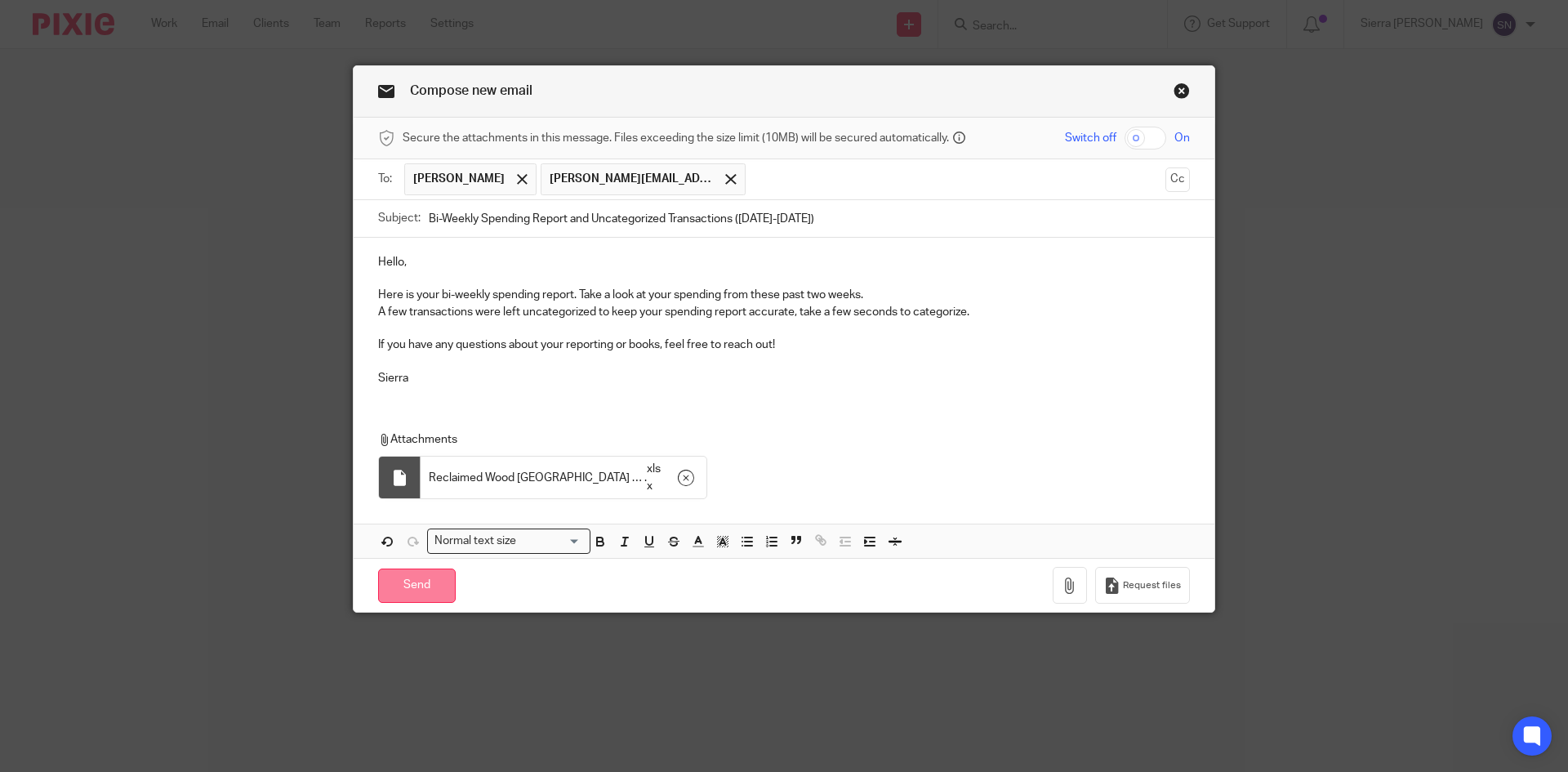
click at [416, 585] on input "Send" at bounding box center [416, 585] width 77 height 35
